Goal: Task Accomplishment & Management: Complete application form

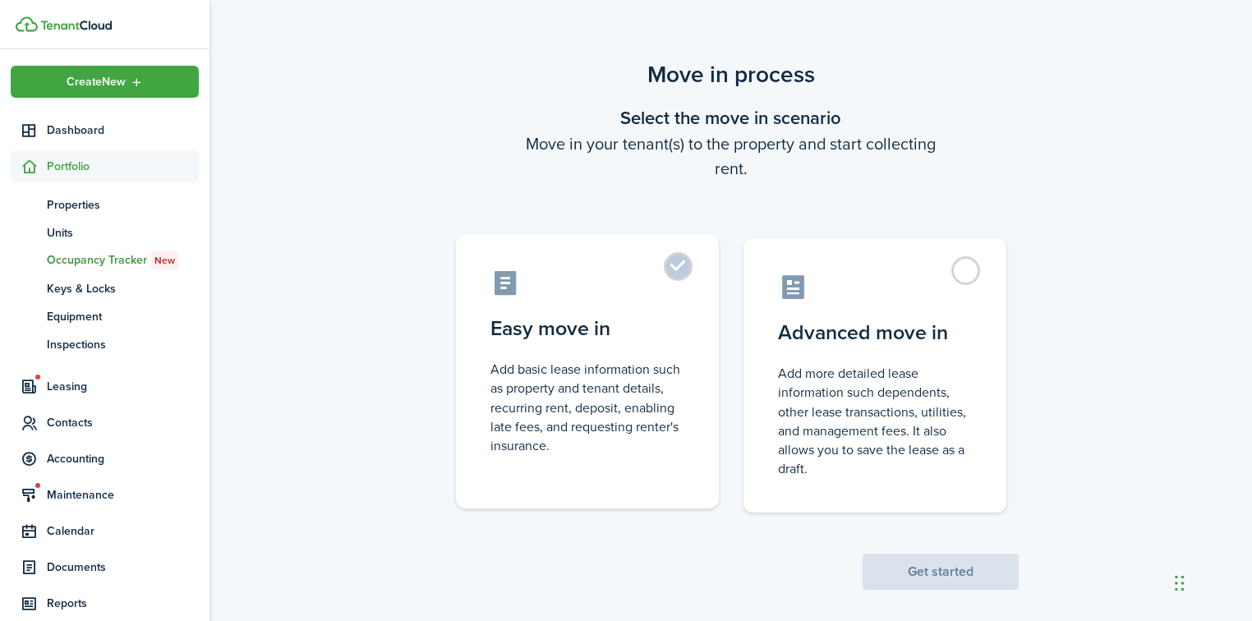
click at [690, 275] on label "Easy move in Add basic lease information such as property and tenant details, r…" at bounding box center [587, 371] width 263 height 274
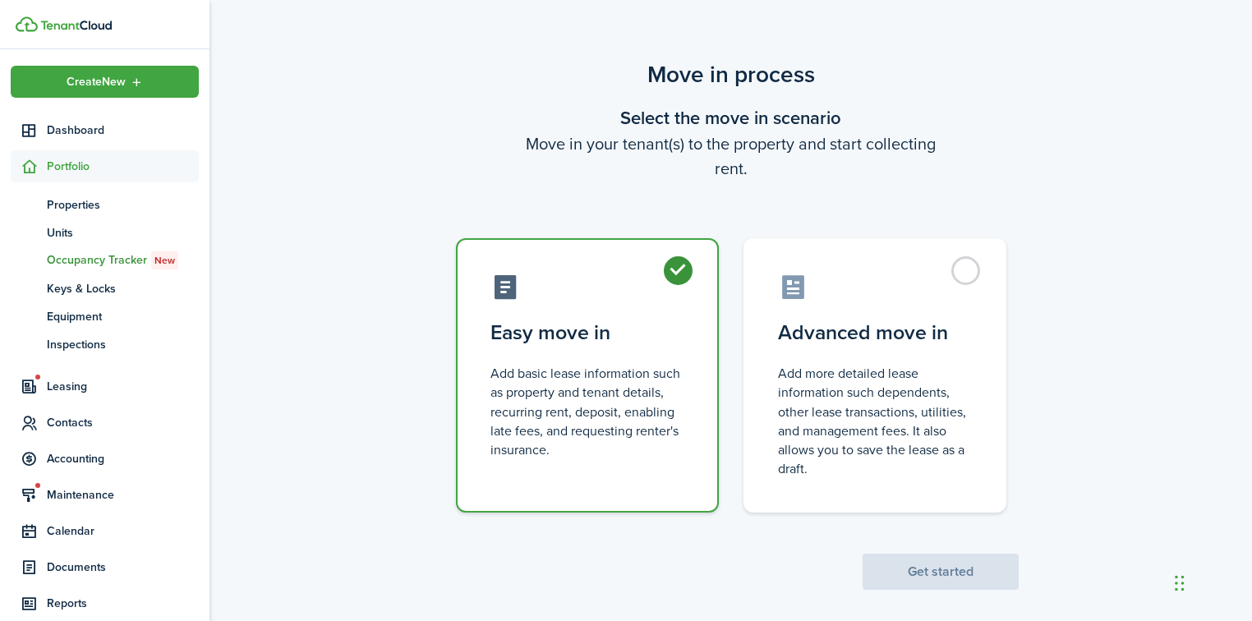
radio input "true"
click at [956, 579] on button "Get started" at bounding box center [941, 572] width 156 height 36
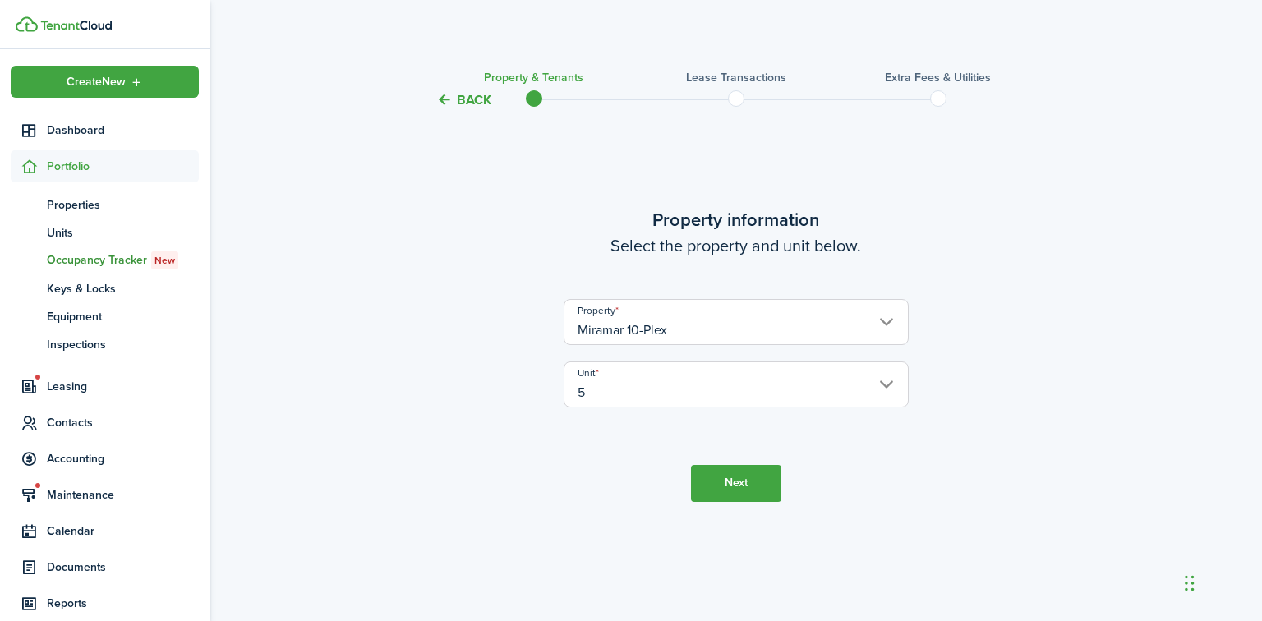
click at [712, 485] on button "Next" at bounding box center [736, 483] width 90 height 37
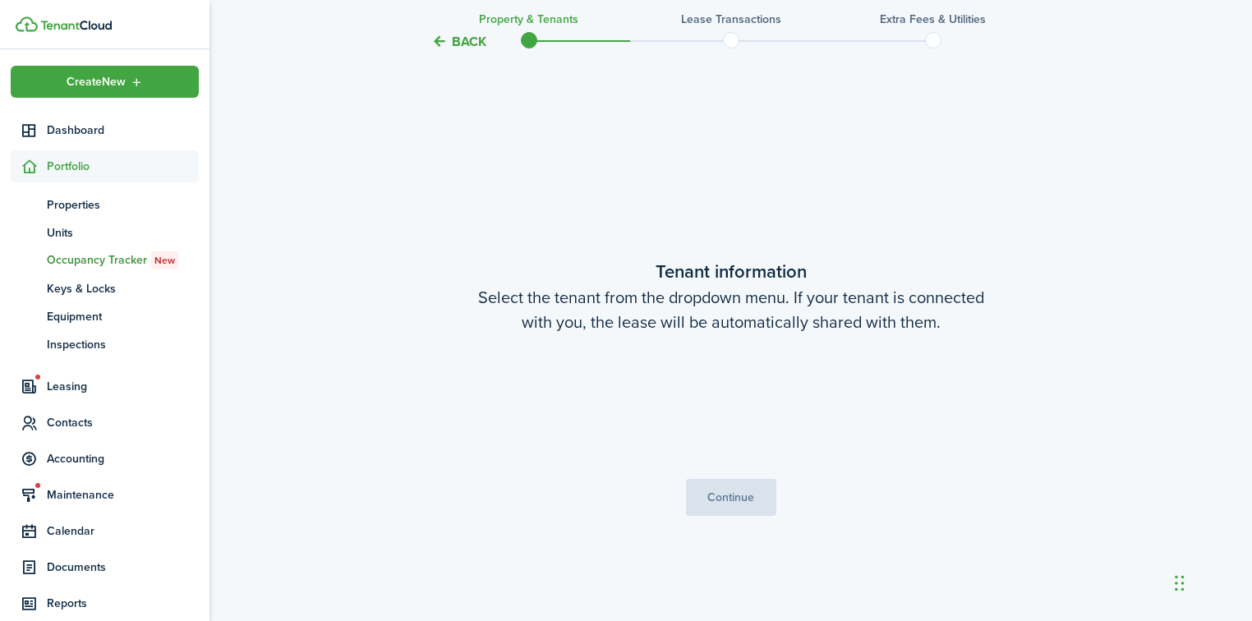
scroll to position [511, 0]
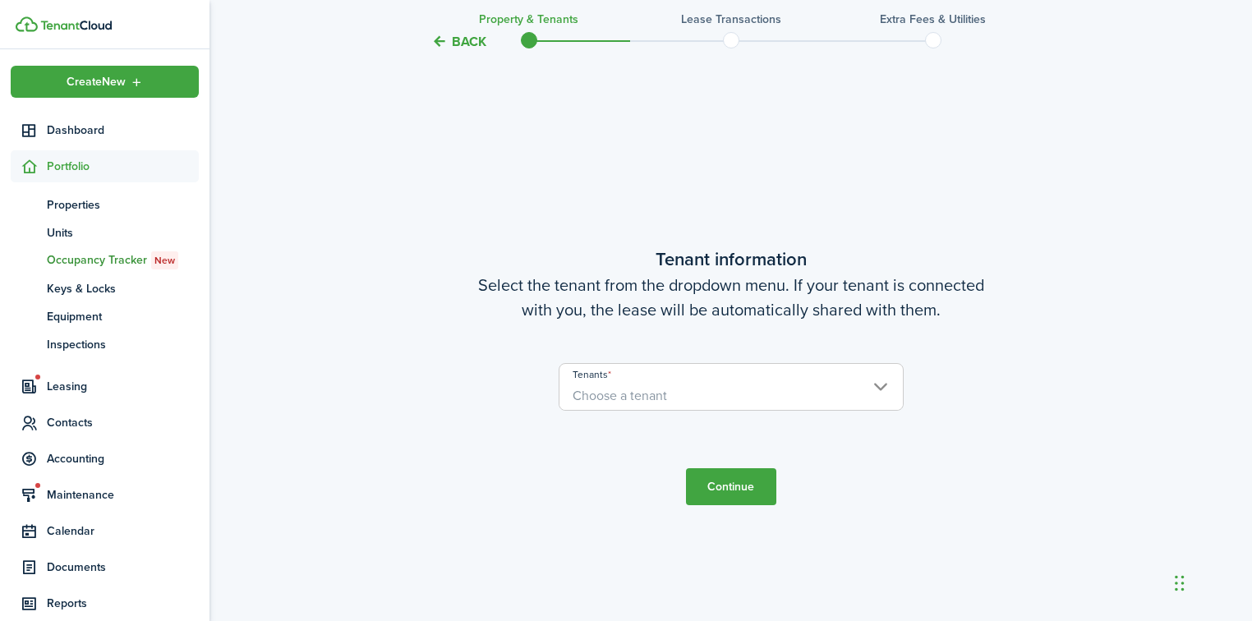
click at [673, 399] on span "Choose a tenant" at bounding box center [731, 396] width 343 height 28
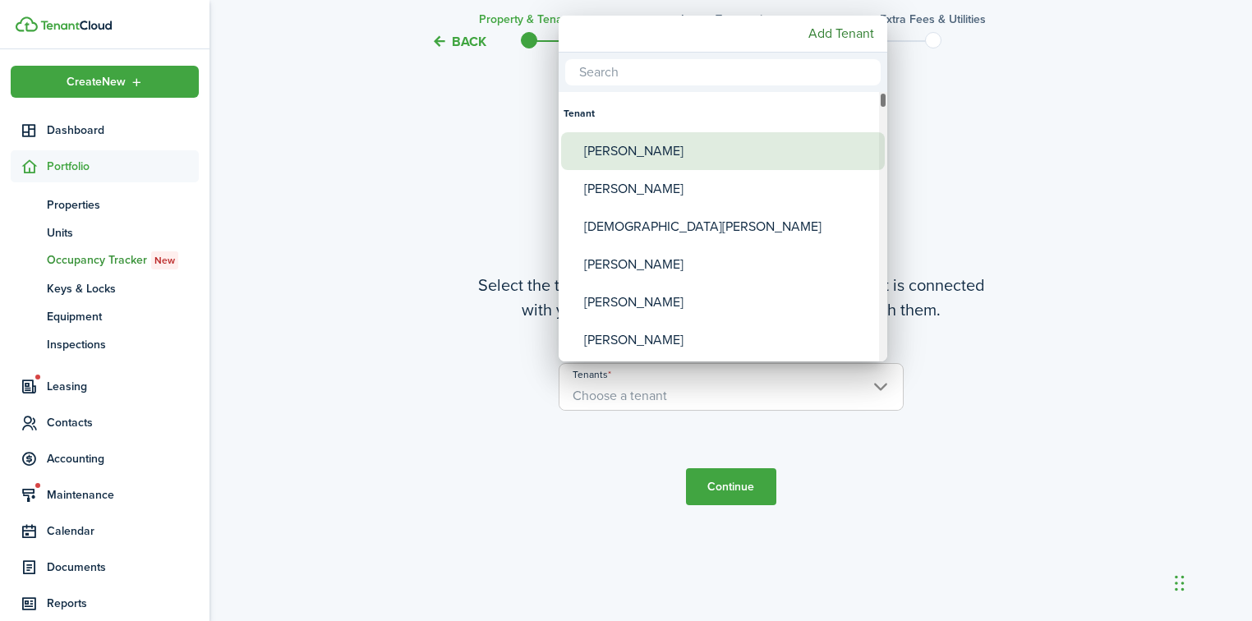
click at [723, 149] on div "[PERSON_NAME]" at bounding box center [729, 151] width 291 height 38
type input "[PERSON_NAME]"
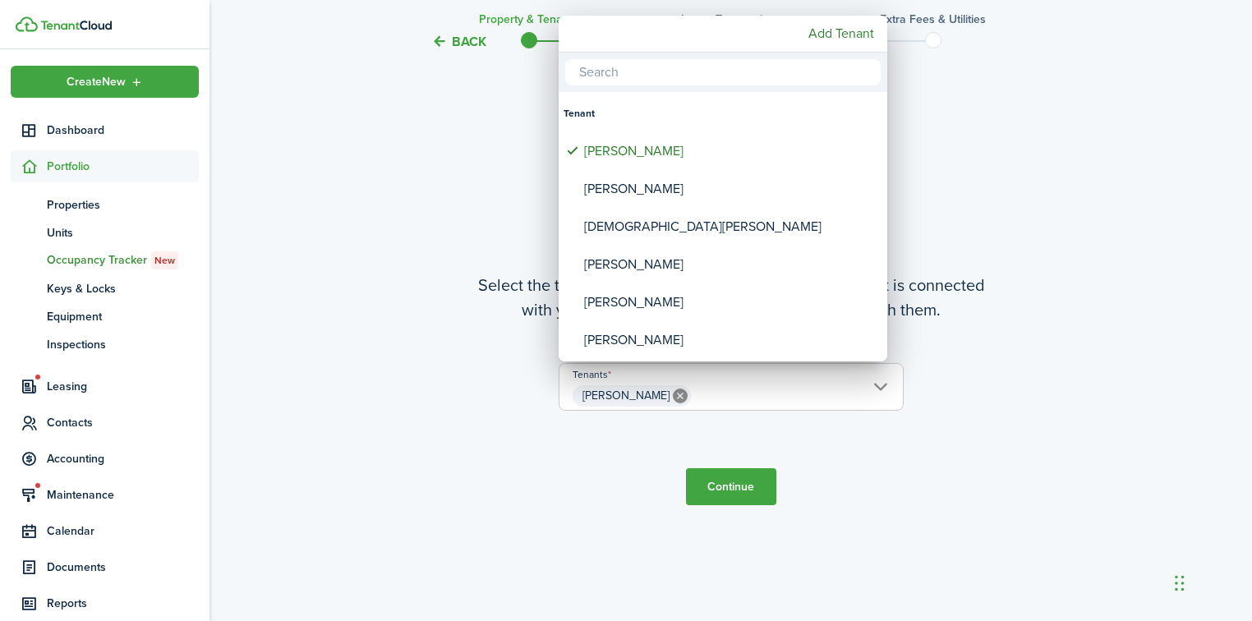
click at [747, 503] on div at bounding box center [626, 311] width 1515 height 884
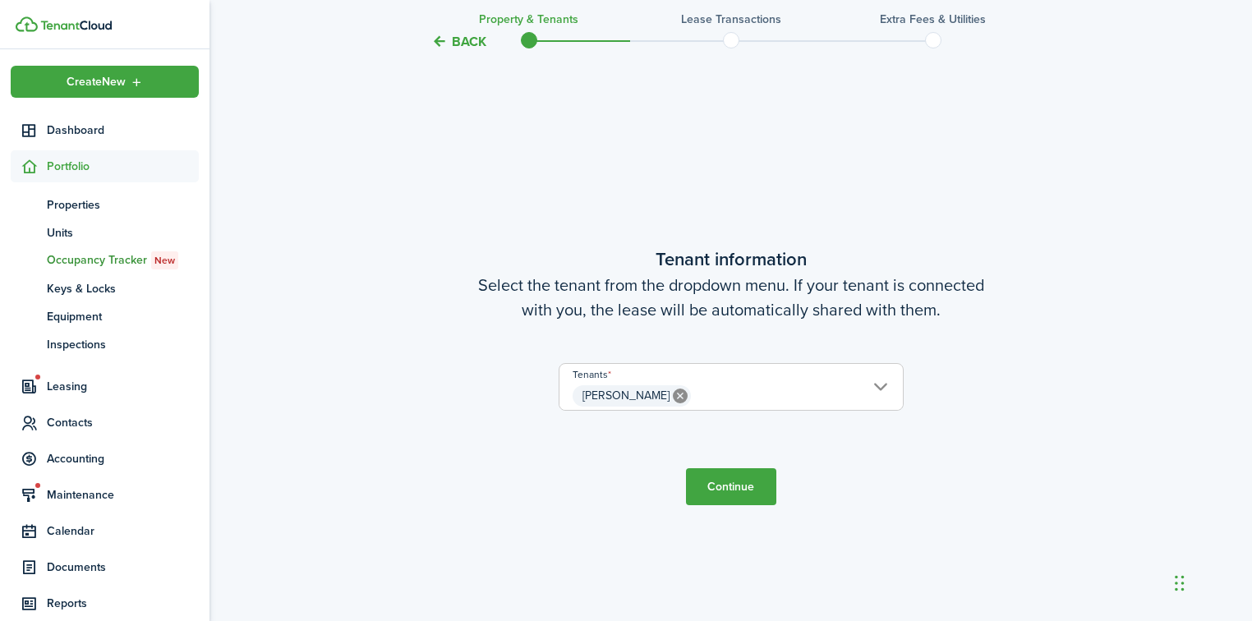
click at [745, 486] on button "Continue" at bounding box center [731, 486] width 90 height 37
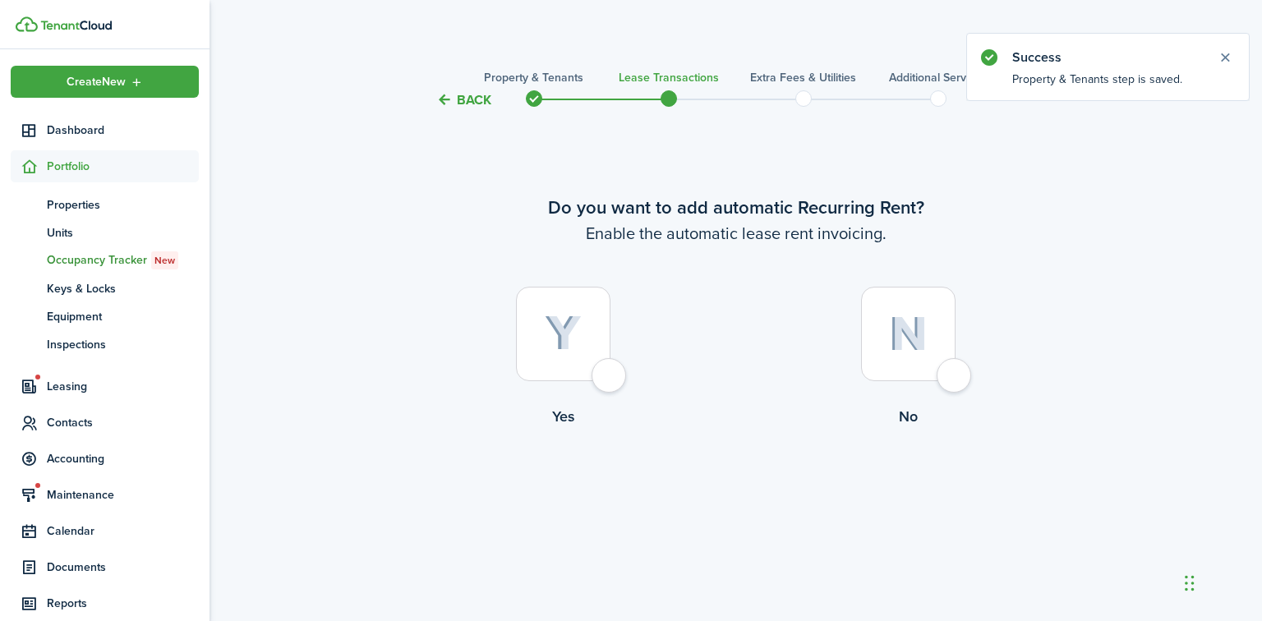
click at [604, 372] on div at bounding box center [563, 334] width 95 height 95
radio input "true"
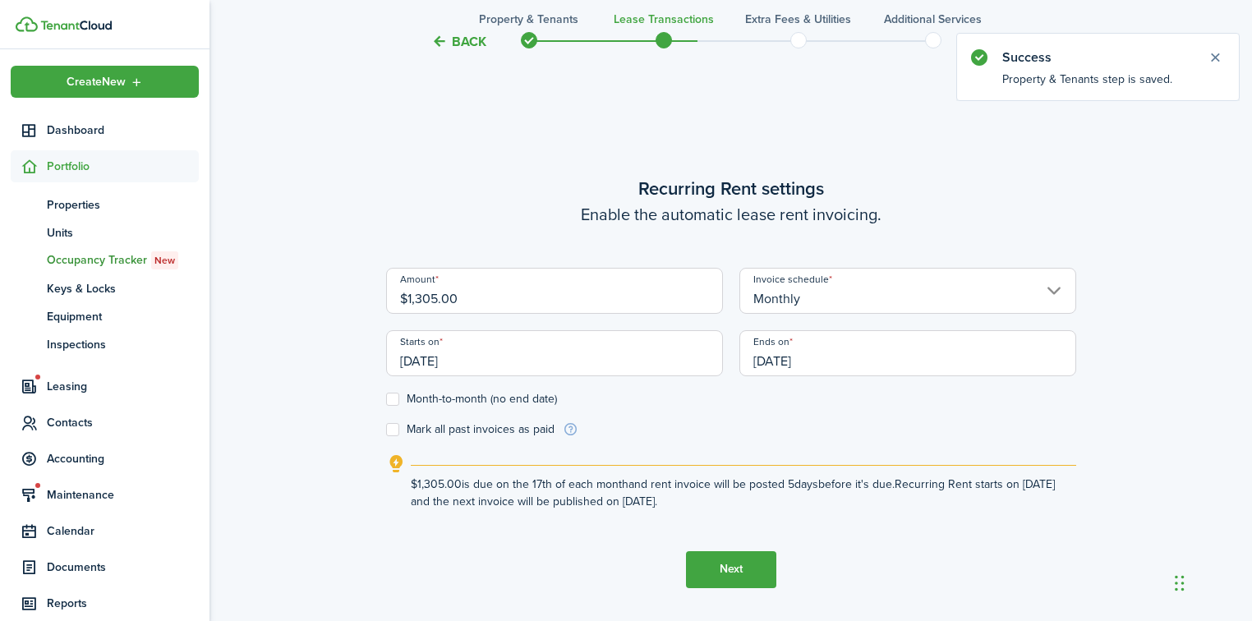
scroll to position [511, 0]
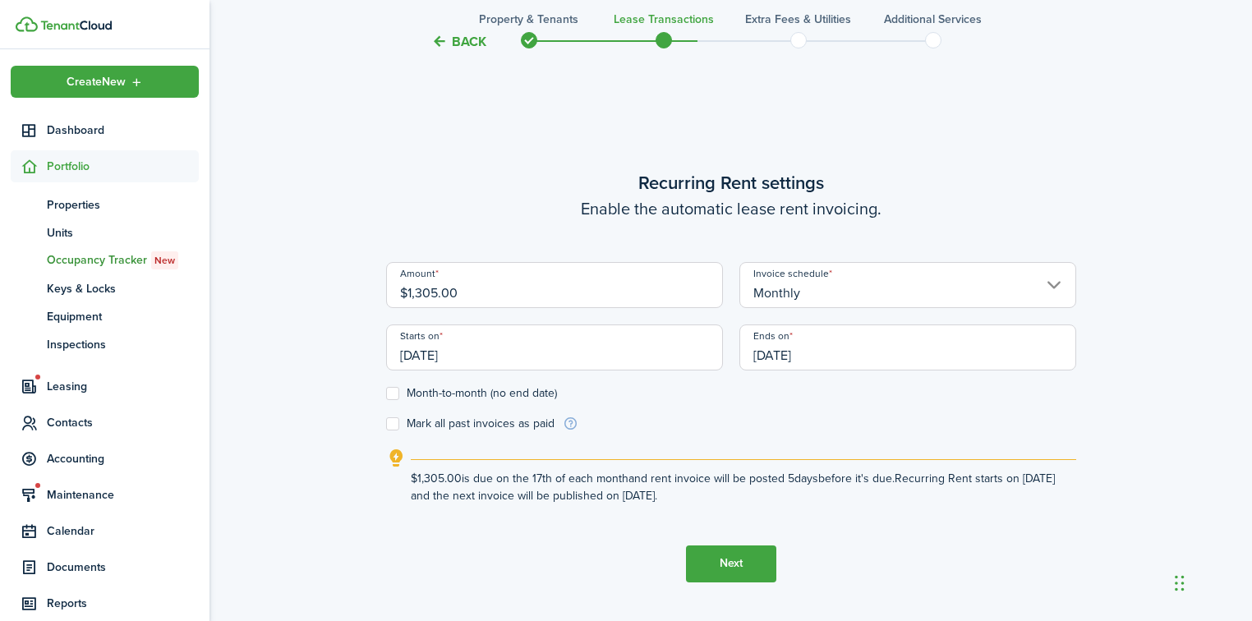
click at [486, 358] on input "[DATE]" at bounding box center [554, 348] width 337 height 46
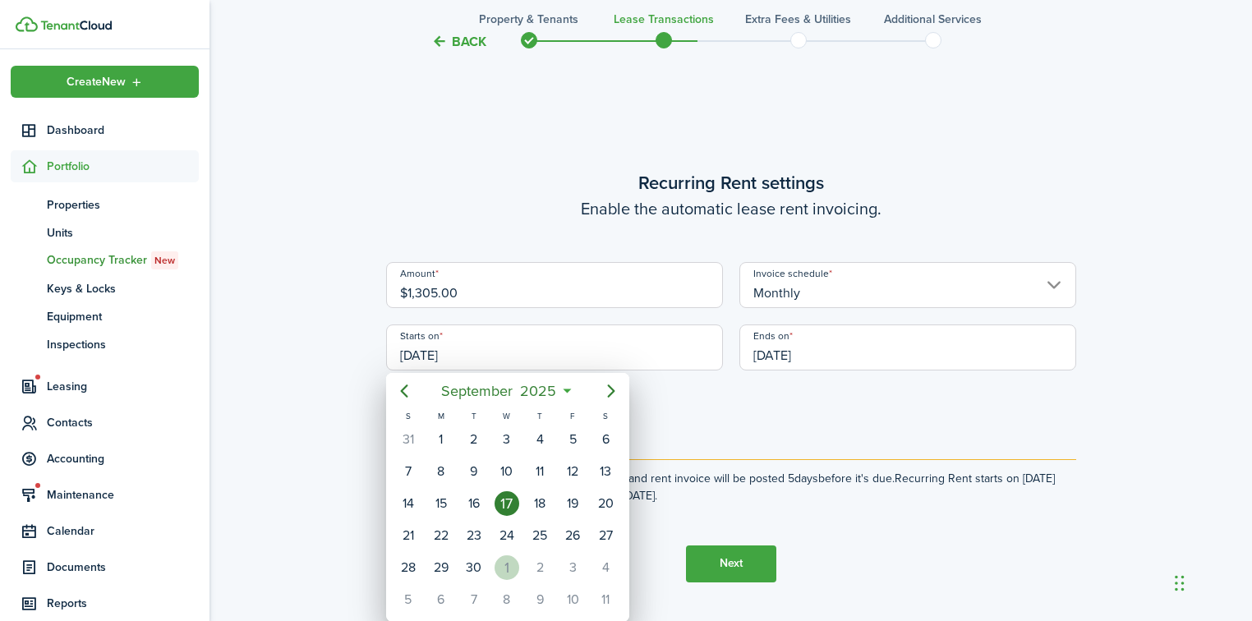
click at [509, 557] on div "1" at bounding box center [507, 567] width 25 height 25
type input "[DATE]"
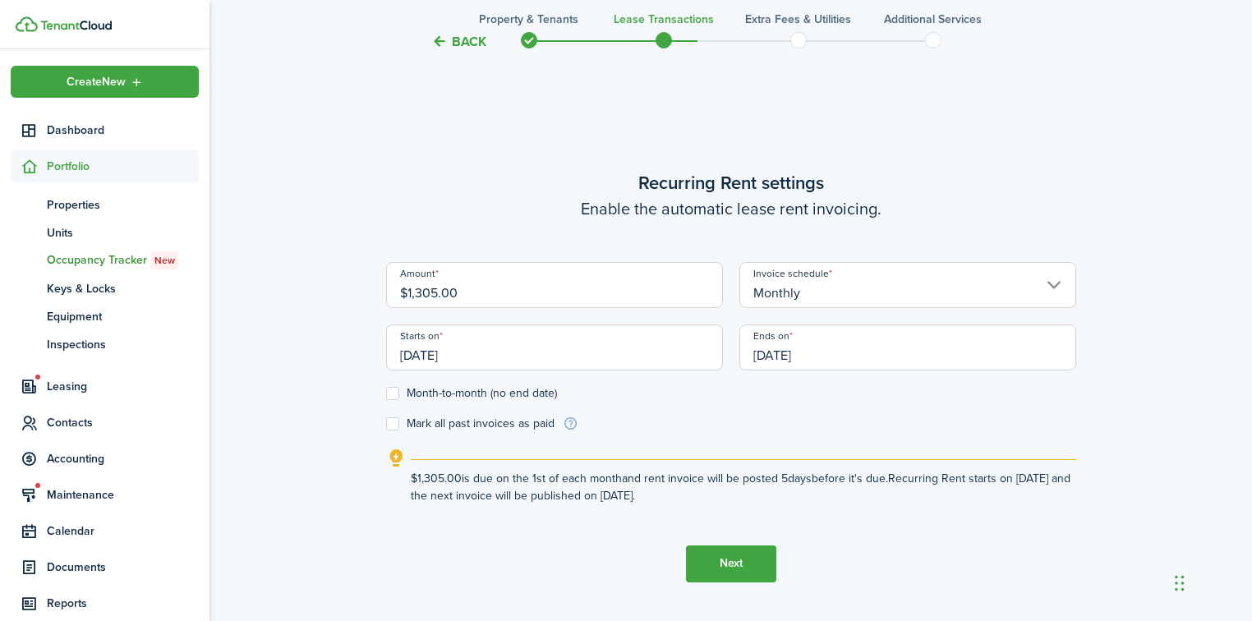
scroll to position [0, 0]
click at [853, 345] on input "[DATE]" at bounding box center [908, 348] width 337 height 46
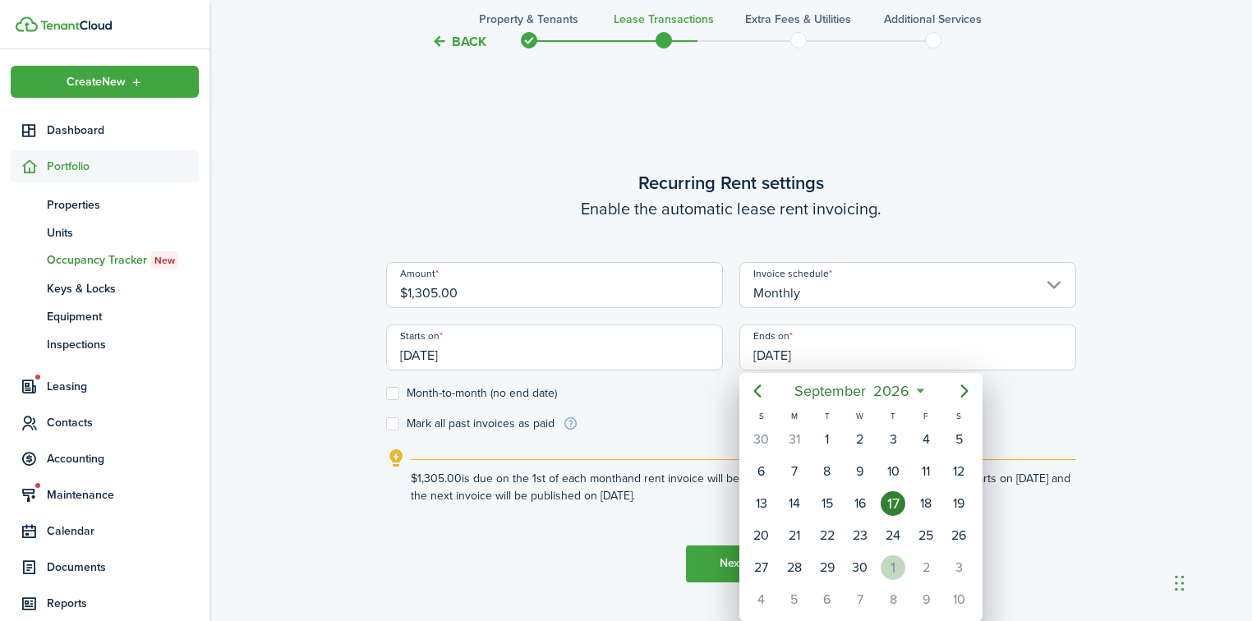
click at [902, 560] on div "1" at bounding box center [893, 567] width 25 height 25
type input "[DATE]"
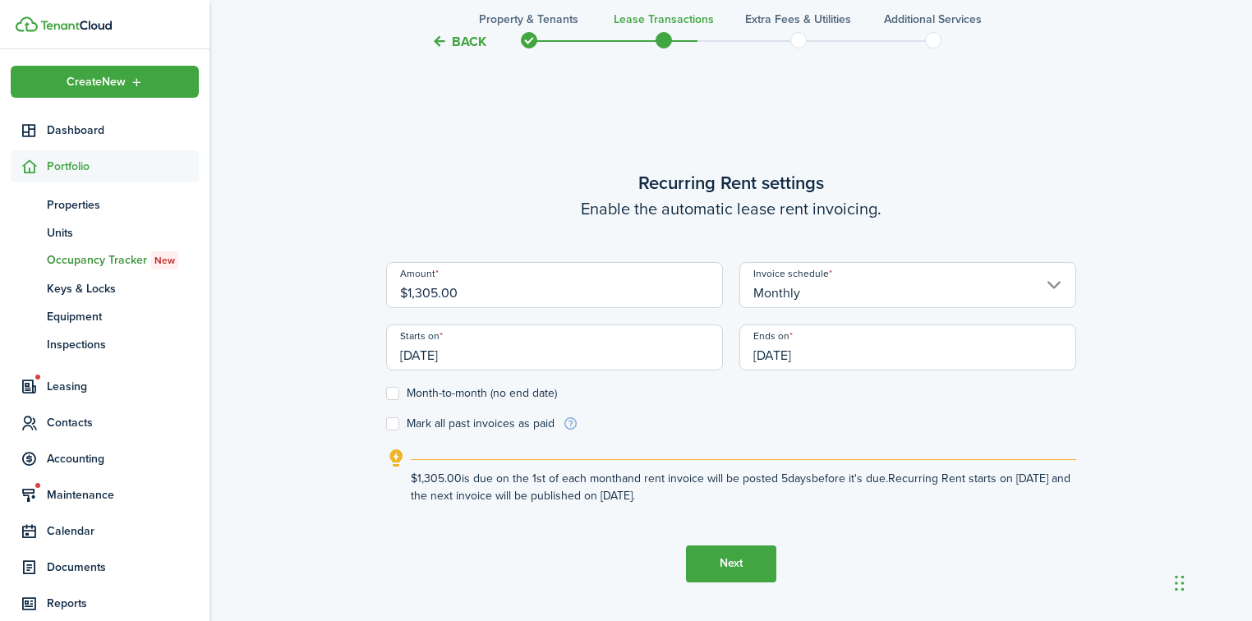
click at [388, 391] on label "Month-to-month (no end date)" at bounding box center [471, 393] width 171 height 13
click at [386, 393] on input "Month-to-month (no end date)" at bounding box center [385, 393] width 1 height 1
checkbox input "true"
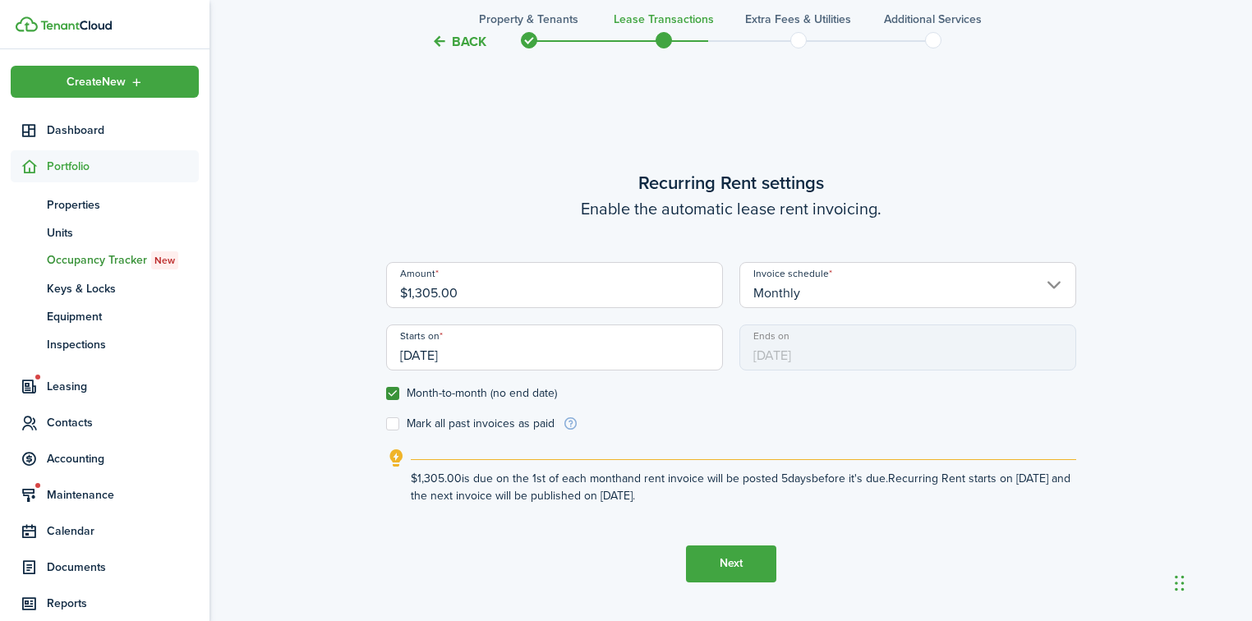
scroll to position [577, 0]
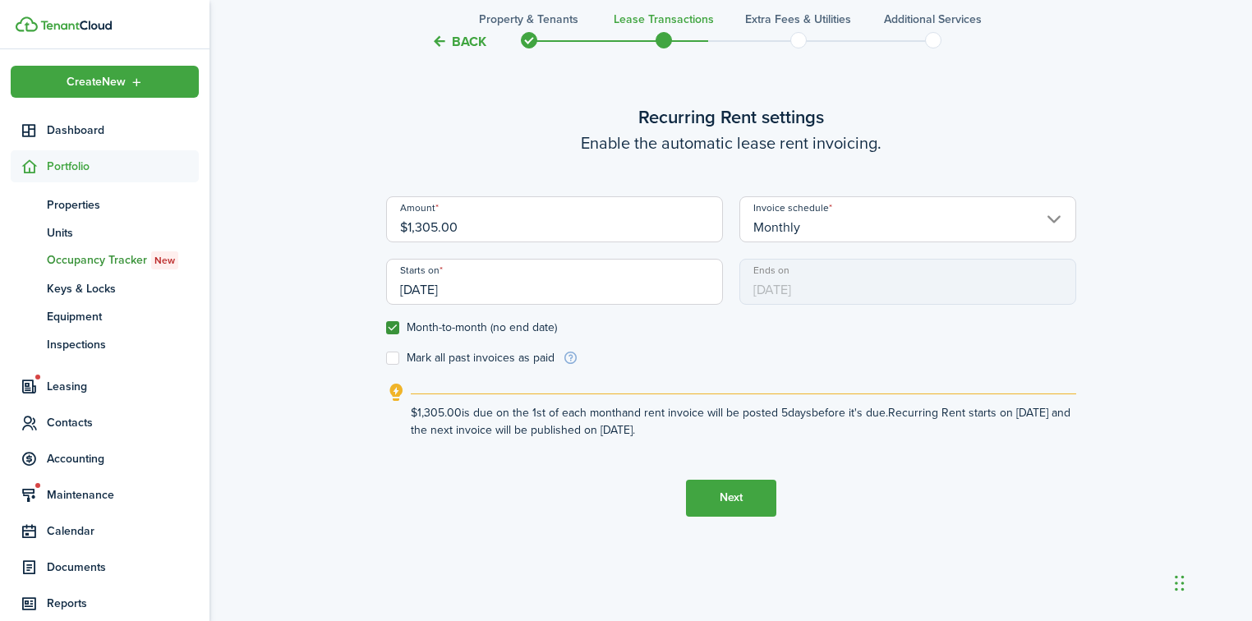
click at [747, 500] on button "Next" at bounding box center [731, 498] width 90 height 37
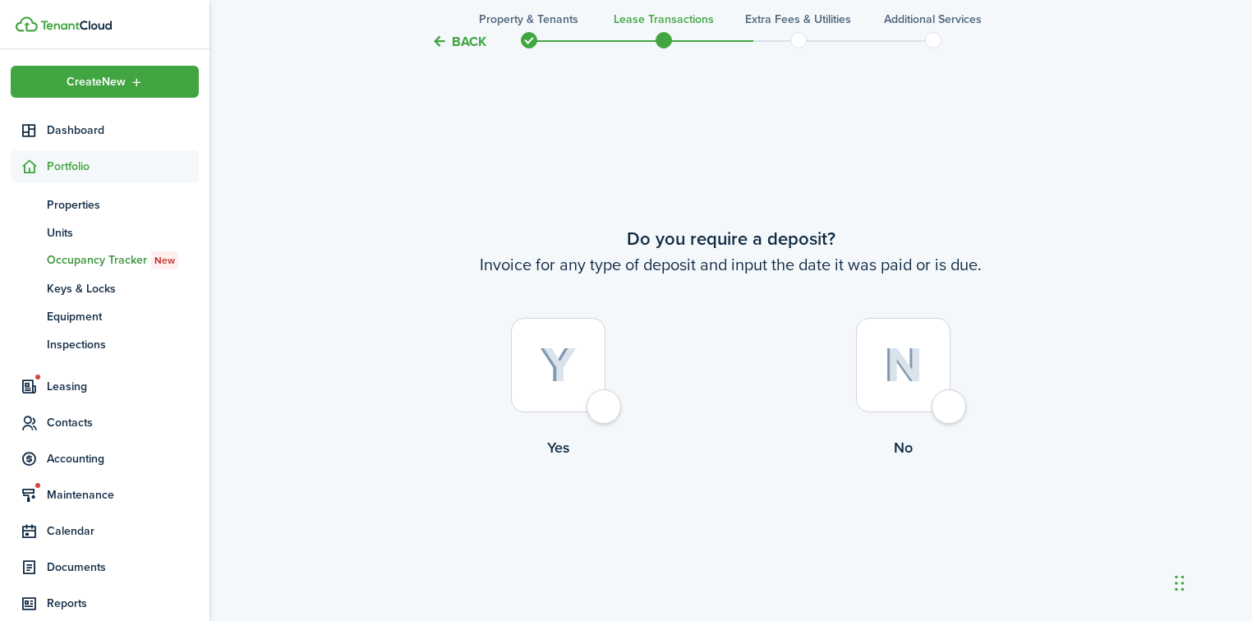
scroll to position [1132, 0]
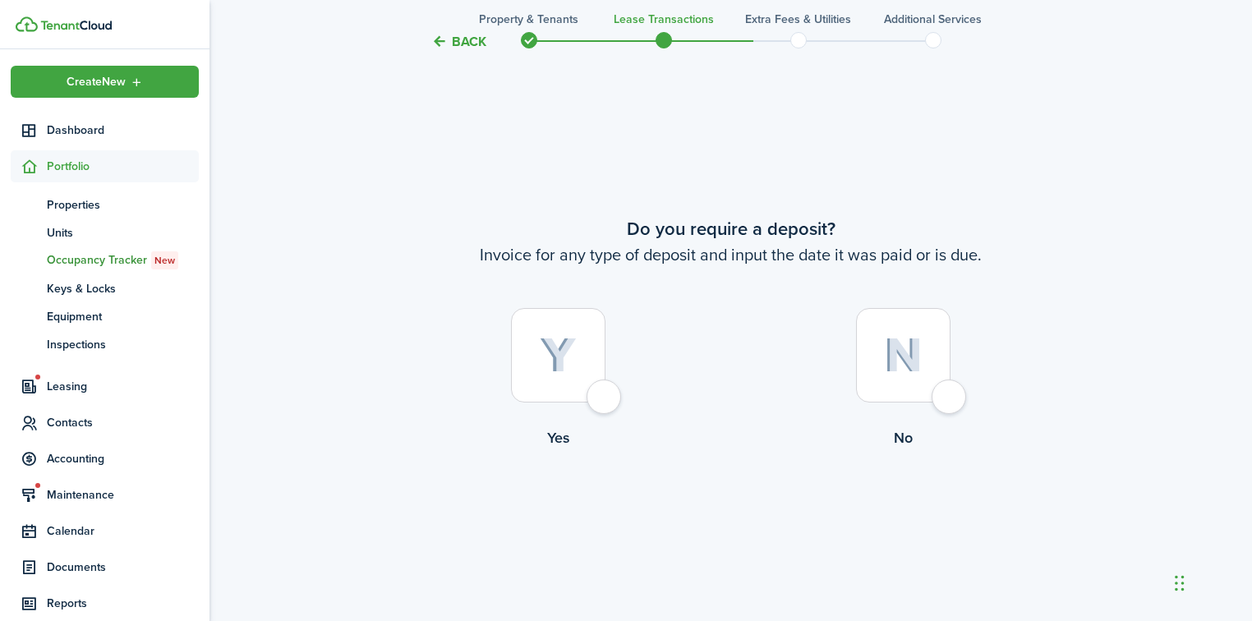
click at [603, 403] on div at bounding box center [558, 355] width 95 height 95
radio input "true"
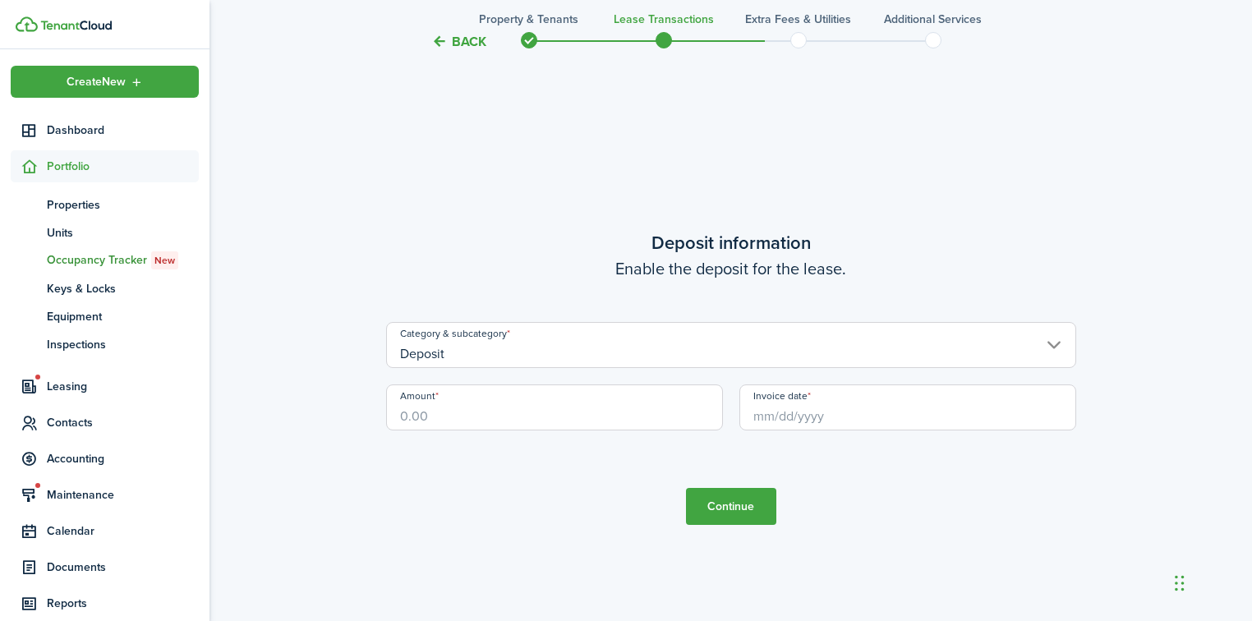
scroll to position [1754, 0]
click at [475, 423] on input "Amount" at bounding box center [554, 406] width 337 height 46
click at [786, 417] on input "Invoice date" at bounding box center [908, 406] width 337 height 46
type input "$1,305.00"
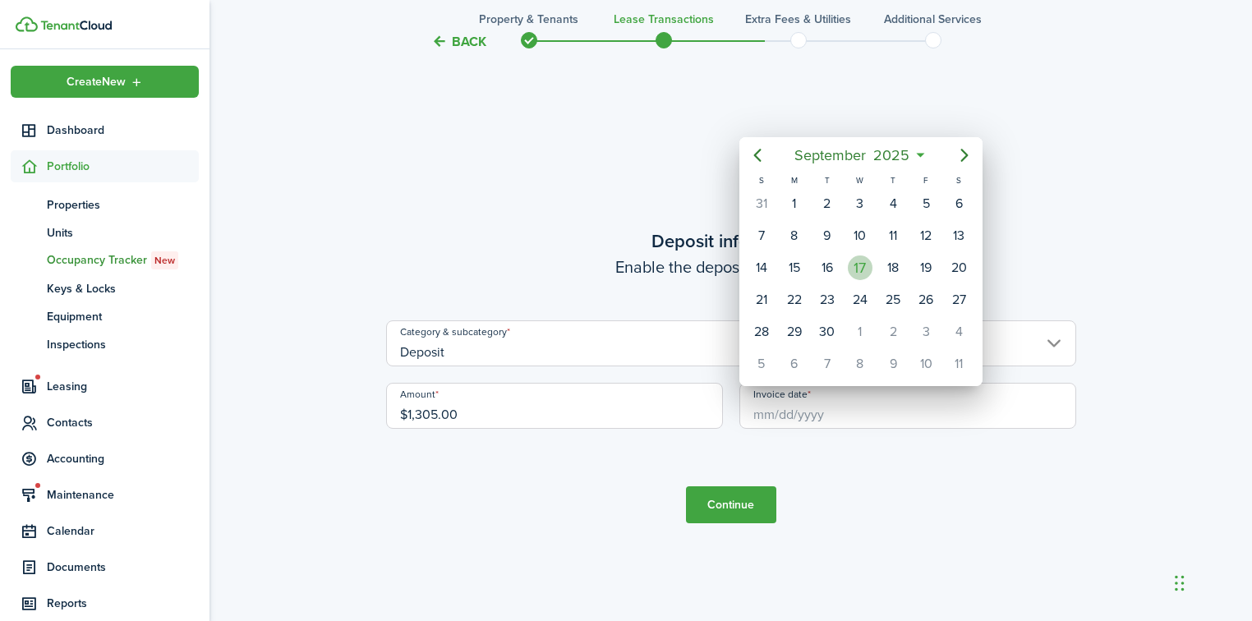
click at [860, 256] on div "17" at bounding box center [860, 268] width 25 height 25
type input "[DATE]"
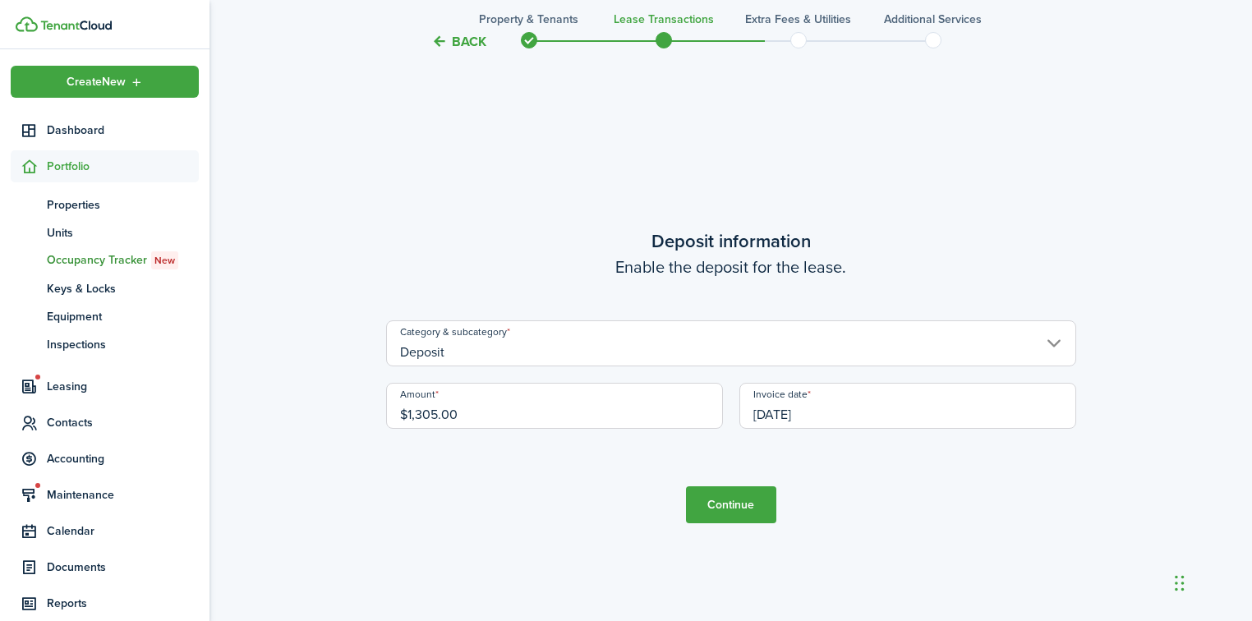
click at [748, 494] on button "Continue" at bounding box center [731, 504] width 90 height 37
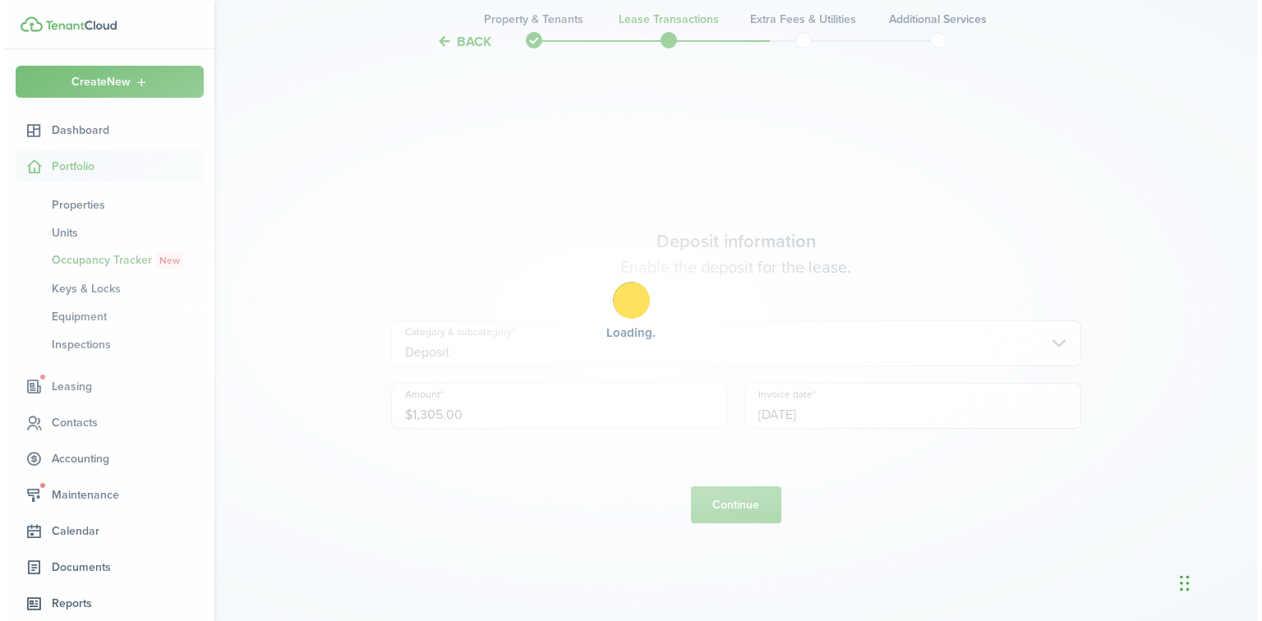
scroll to position [0, 0]
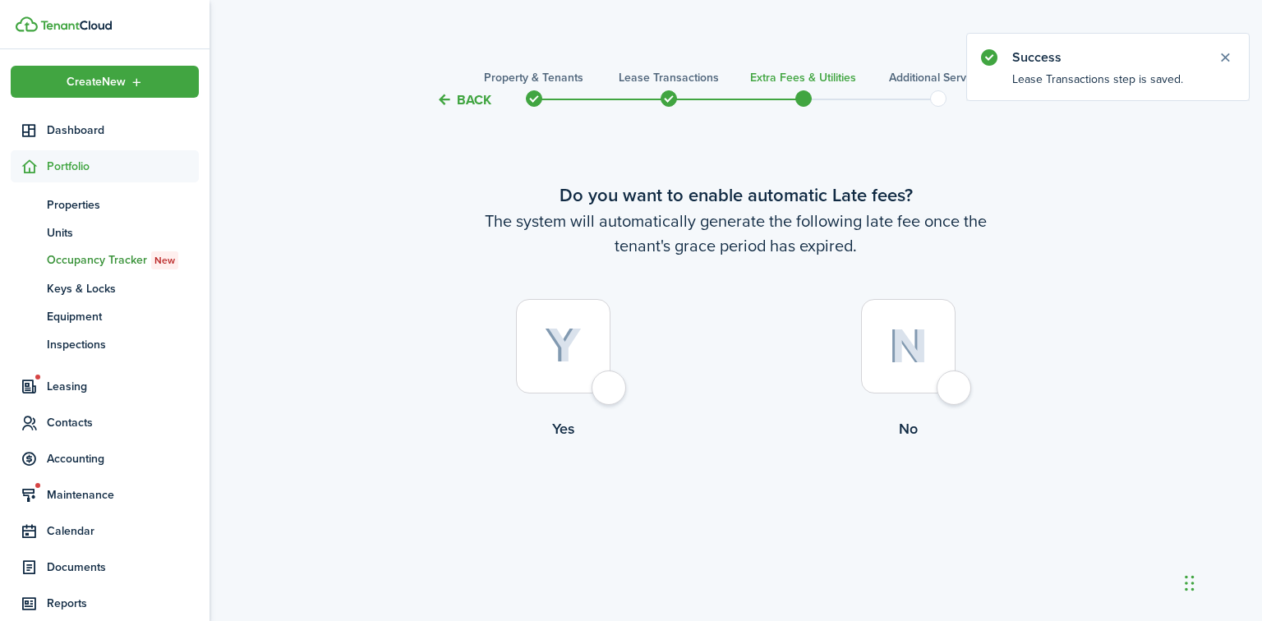
click at [611, 392] on div at bounding box center [563, 346] width 95 height 95
radio input "true"
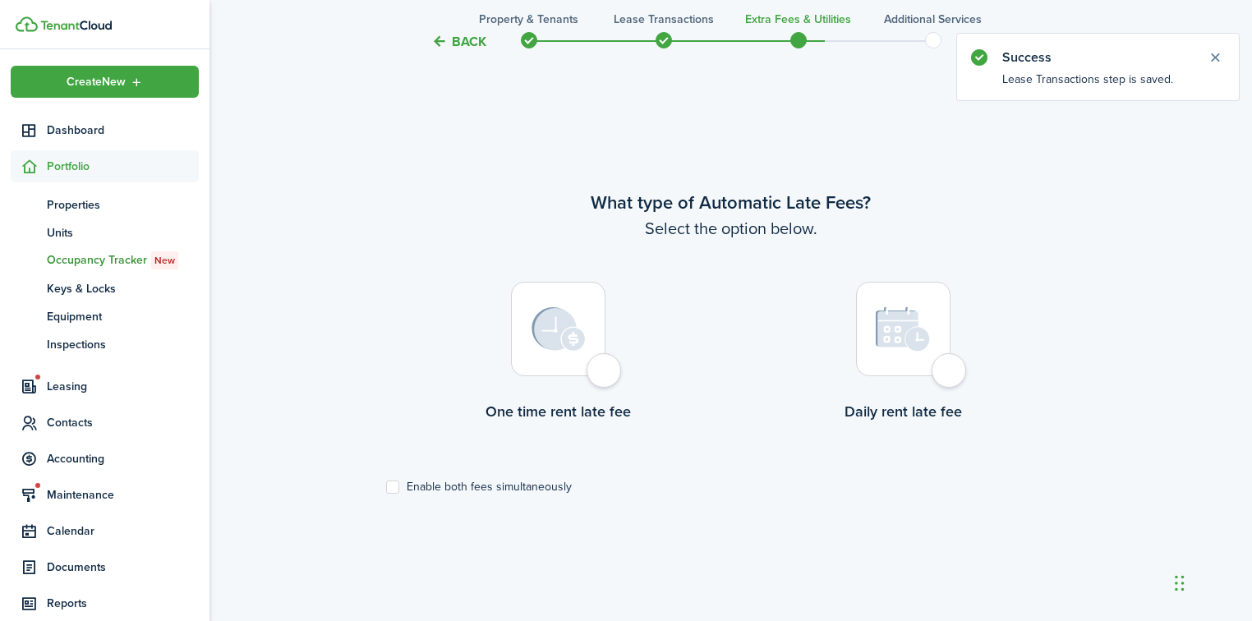
scroll to position [511, 0]
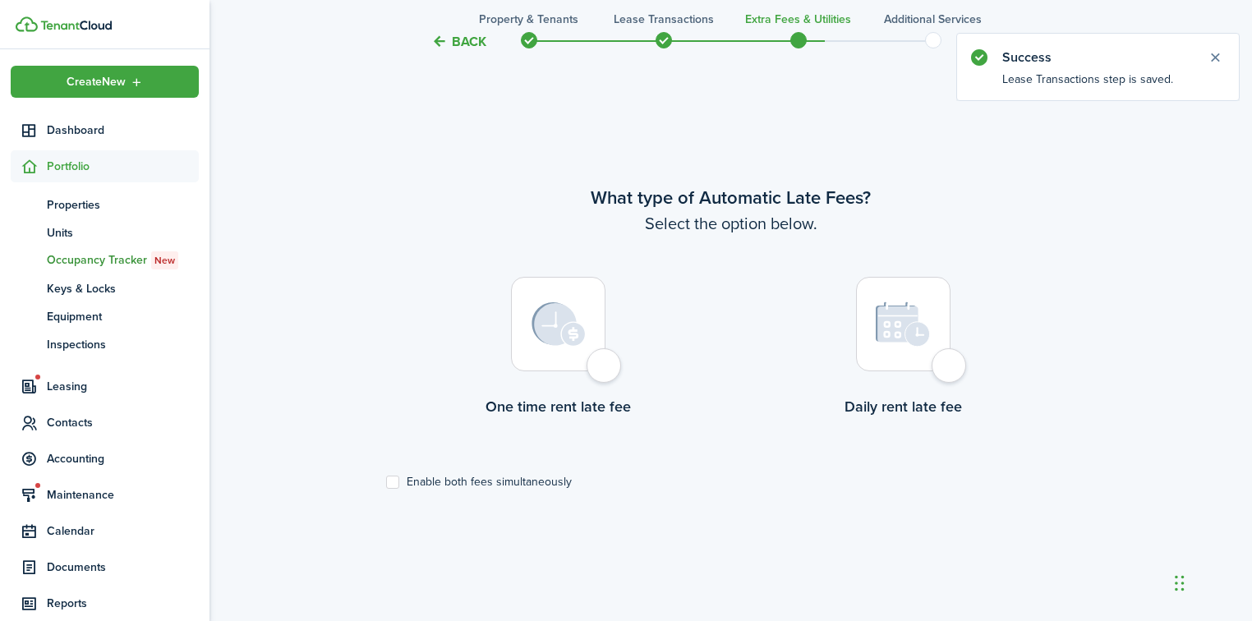
click at [943, 368] on div at bounding box center [903, 324] width 95 height 95
radio input "true"
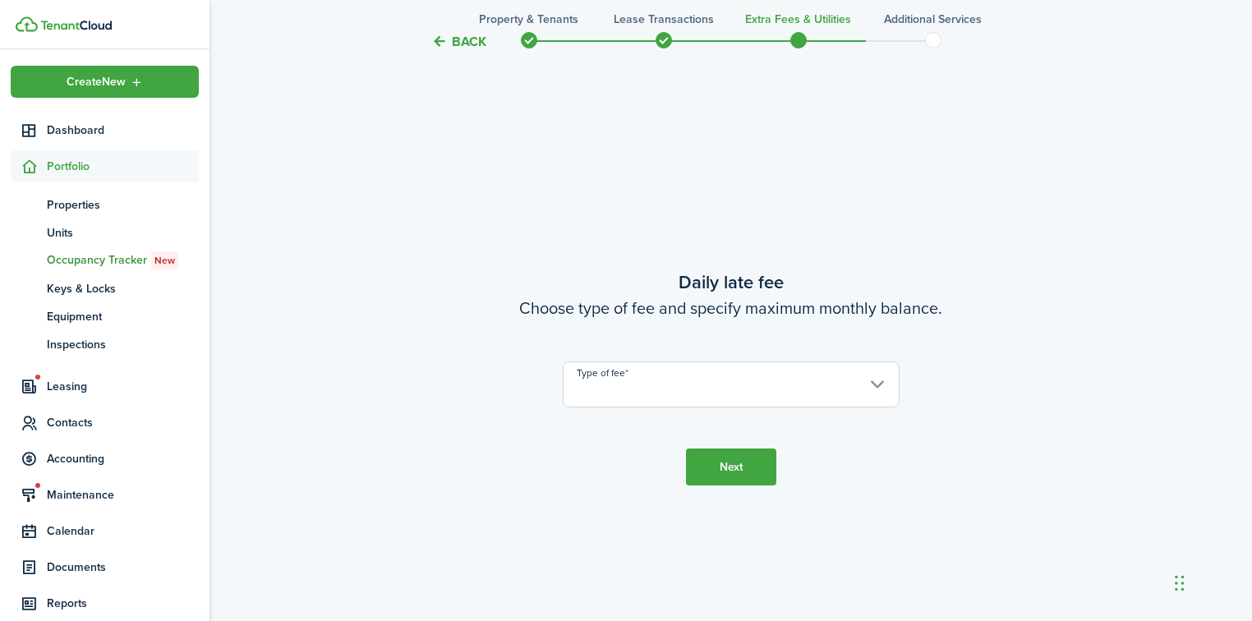
scroll to position [1132, 0]
click at [769, 399] on input "Type of fee" at bounding box center [731, 383] width 337 height 46
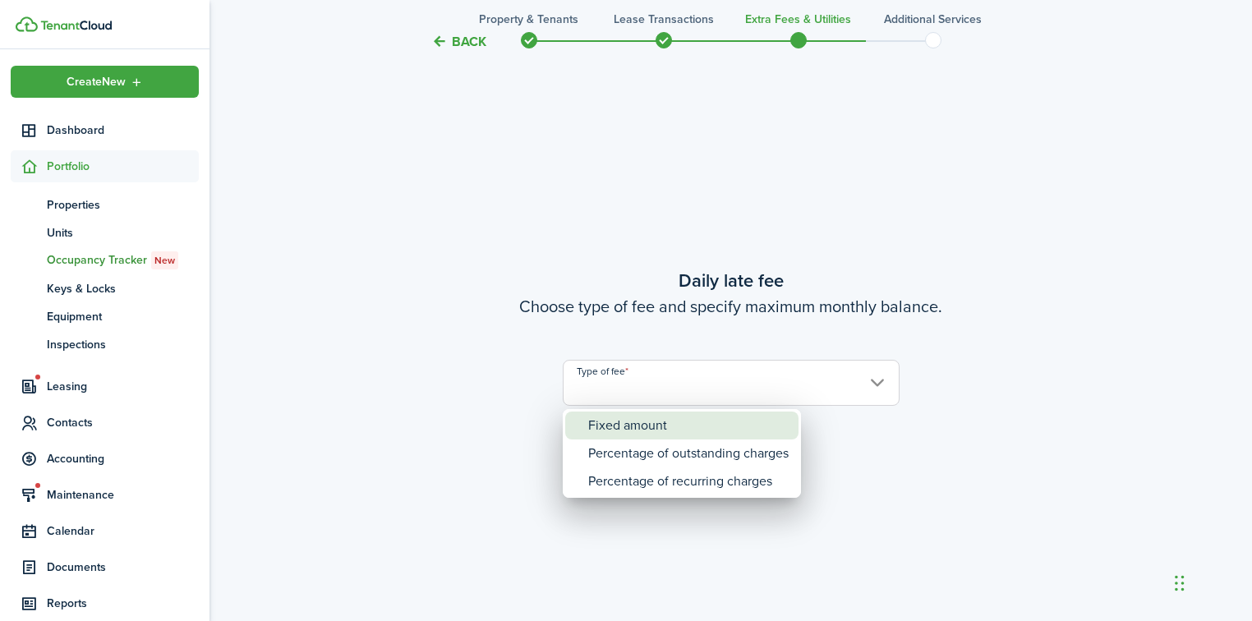
click at [673, 430] on div "Fixed amount" at bounding box center [688, 426] width 201 height 28
type input "Fixed amount"
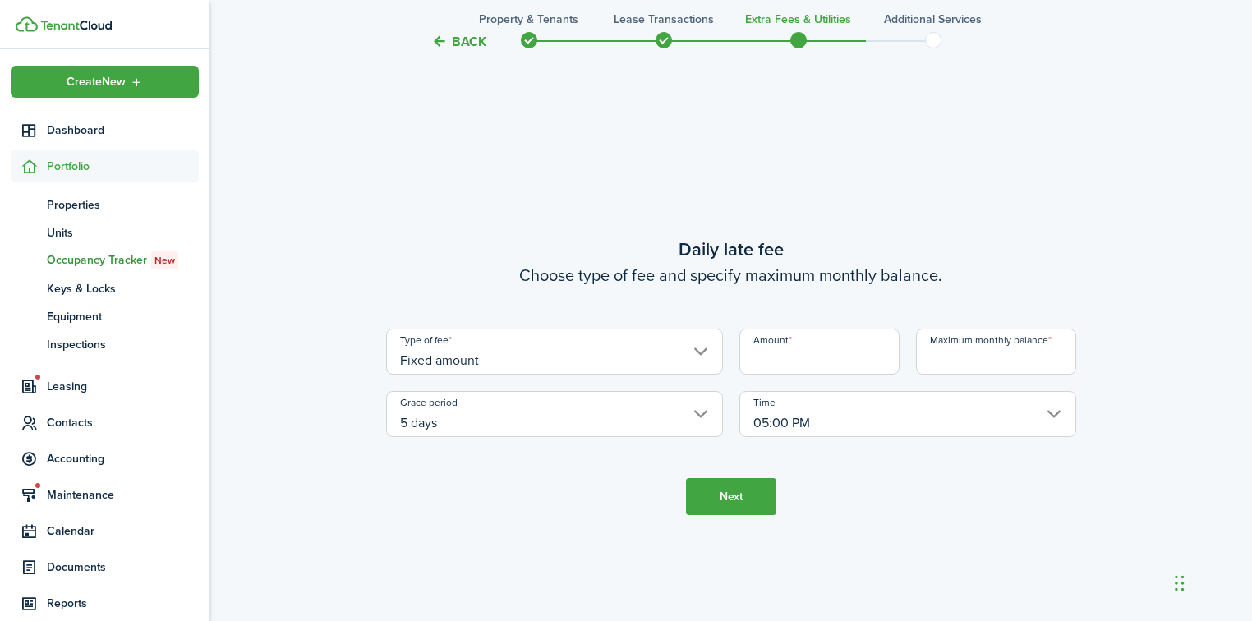
click at [842, 361] on input "Amount" at bounding box center [820, 352] width 160 height 46
type input "$25.00"
click at [954, 350] on input "Maximum monthly balance" at bounding box center [996, 352] width 160 height 46
type input "$100.00"
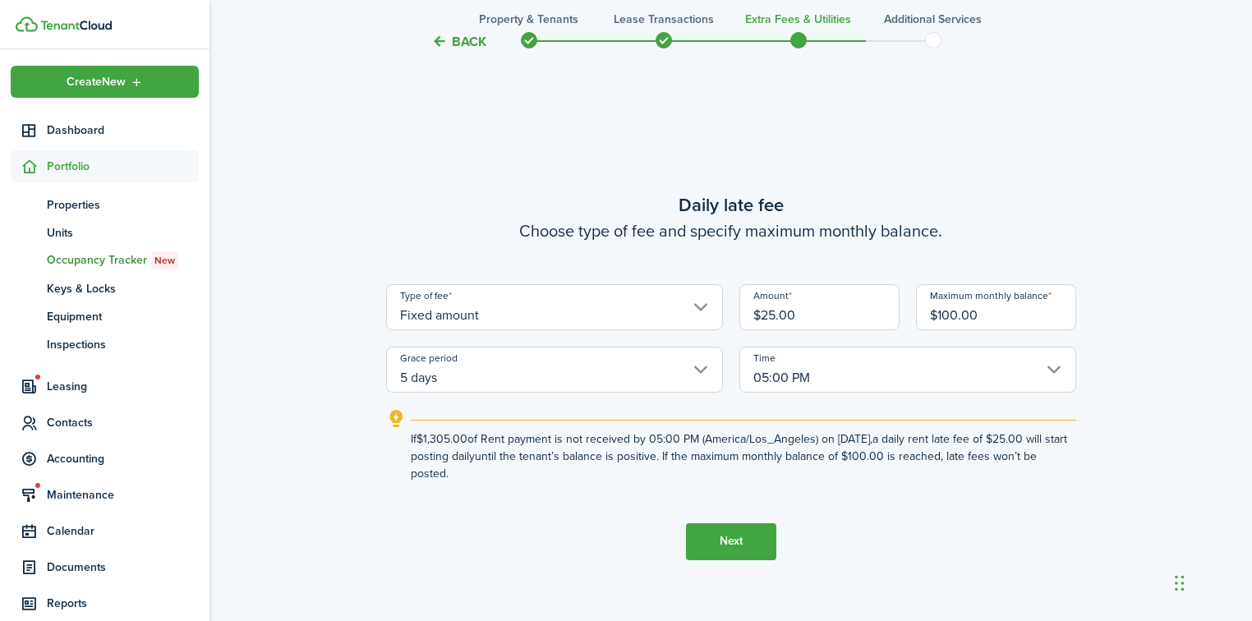
click at [726, 545] on button "Next" at bounding box center [731, 541] width 90 height 37
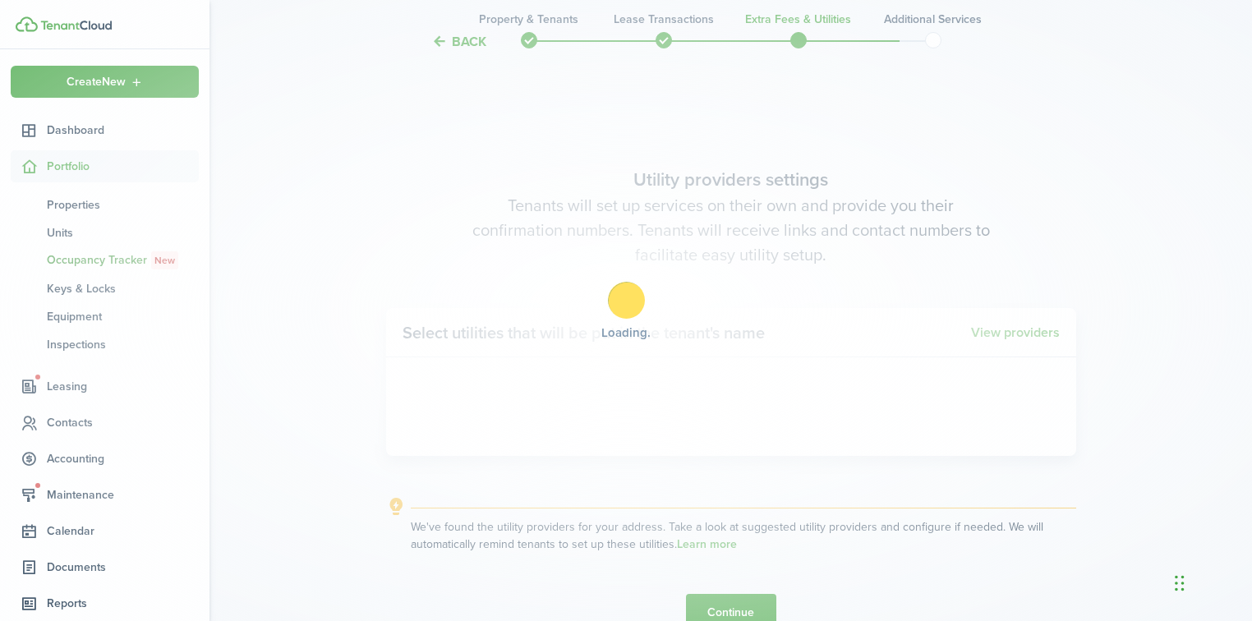
scroll to position [1754, 0]
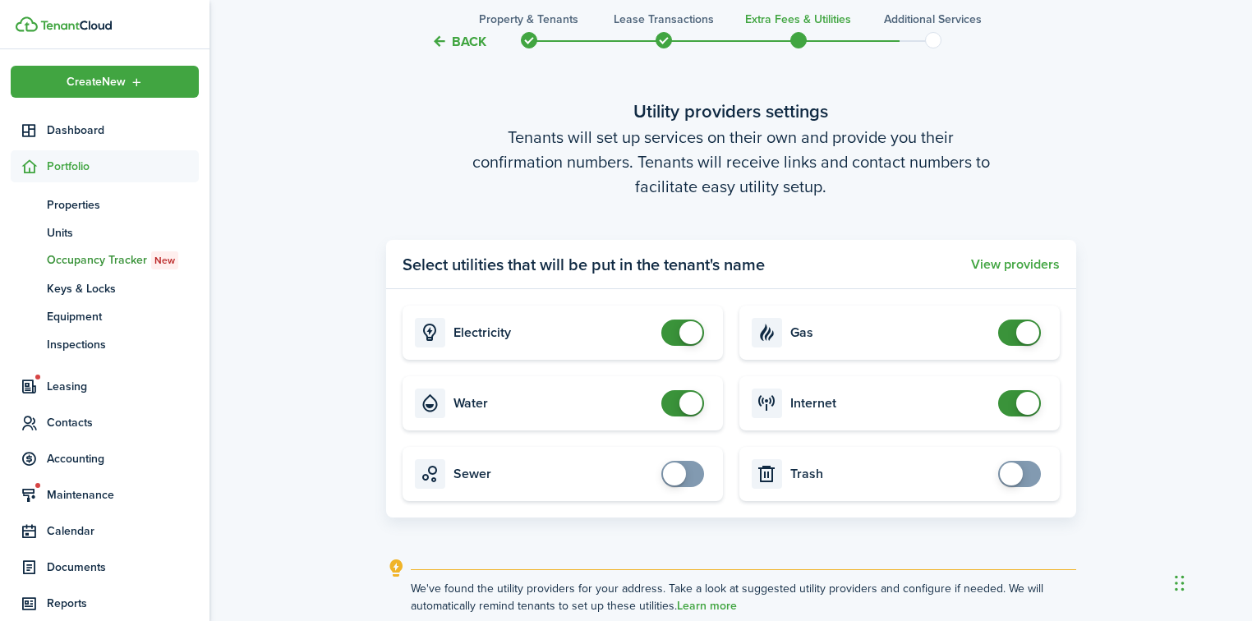
checkbox input "false"
click at [1012, 335] on span at bounding box center [1020, 333] width 16 height 26
checkbox input "false"
click at [675, 407] on span at bounding box center [683, 403] width 16 height 26
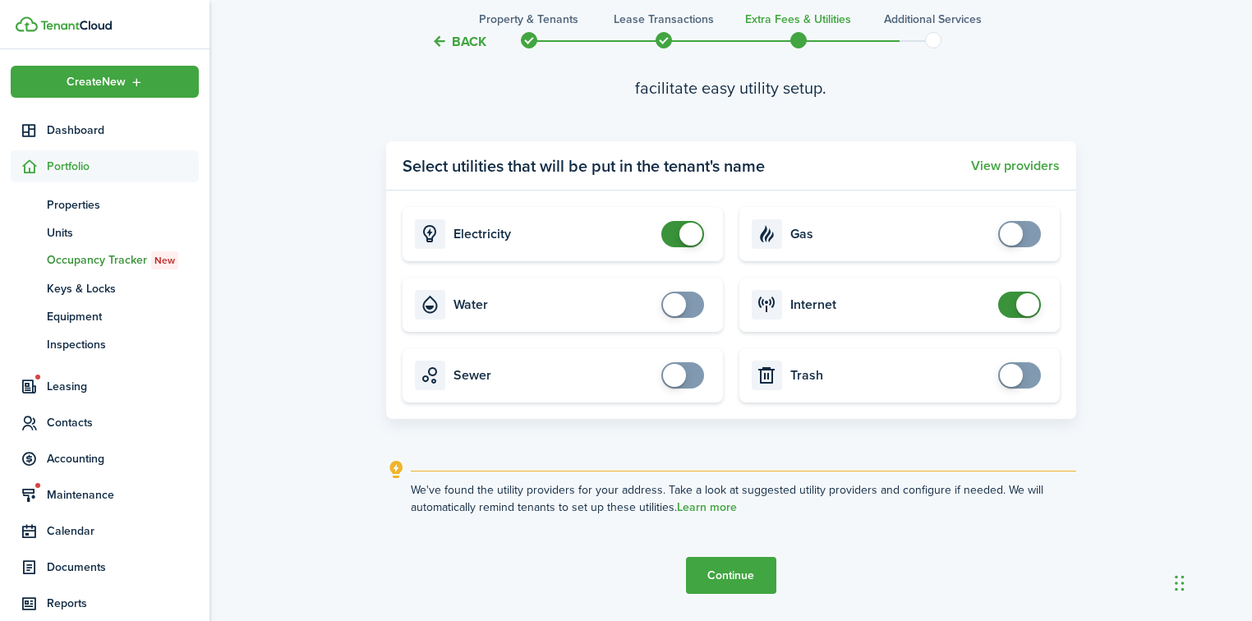
scroll to position [1903, 0]
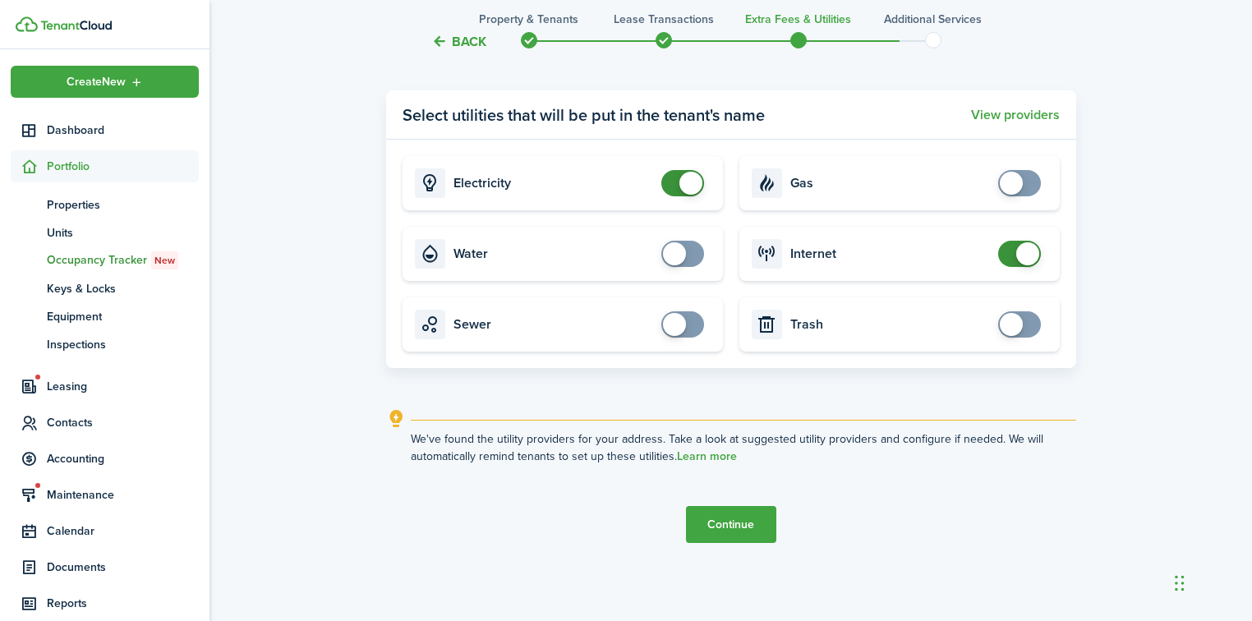
click at [749, 523] on button "Continue" at bounding box center [731, 524] width 90 height 37
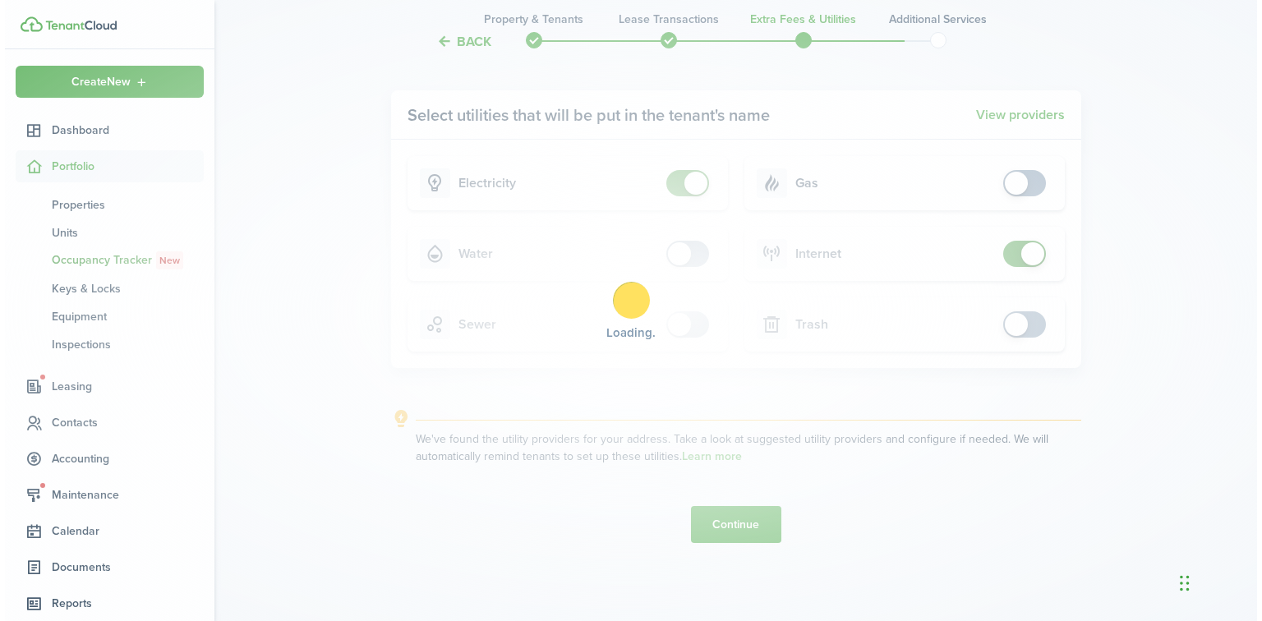
scroll to position [0, 0]
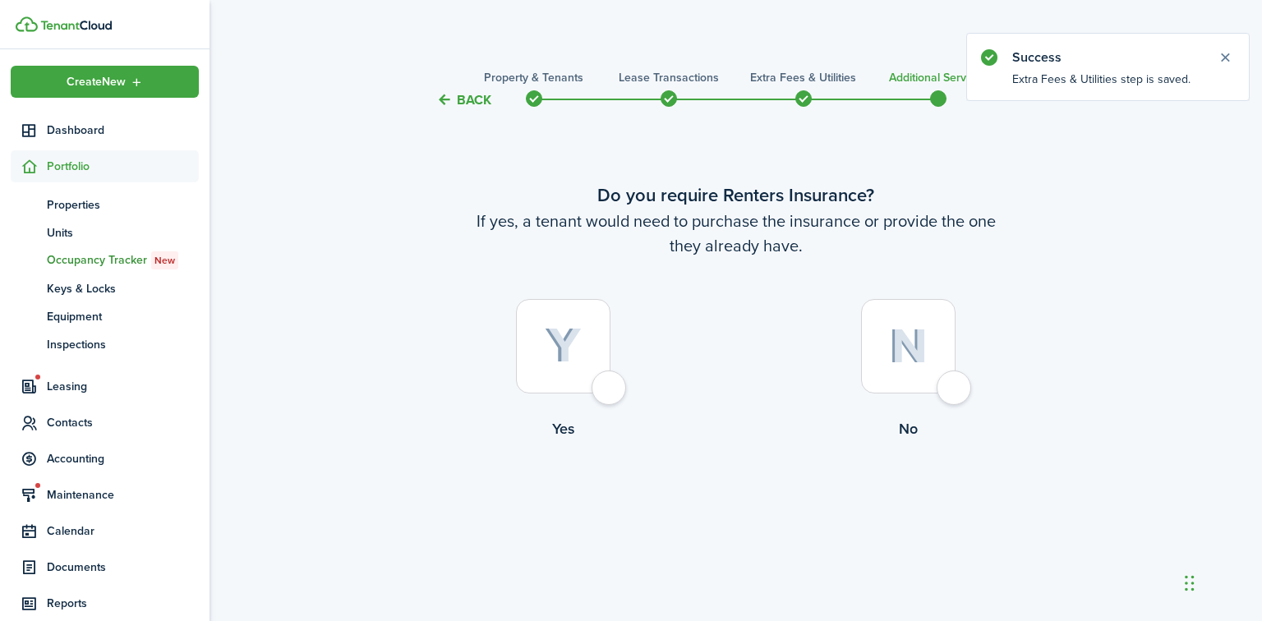
click at [611, 391] on div at bounding box center [563, 346] width 95 height 95
radio input "true"
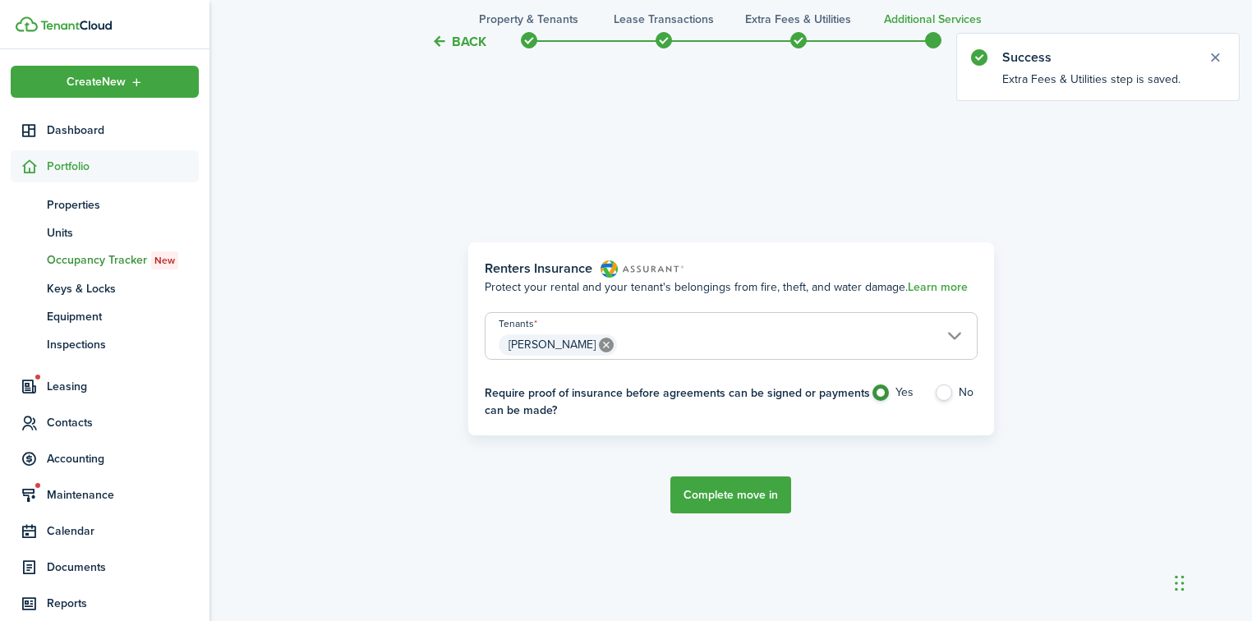
scroll to position [511, 0]
click at [947, 399] on label "No" at bounding box center [956, 394] width 44 height 25
radio input "false"
radio input "true"
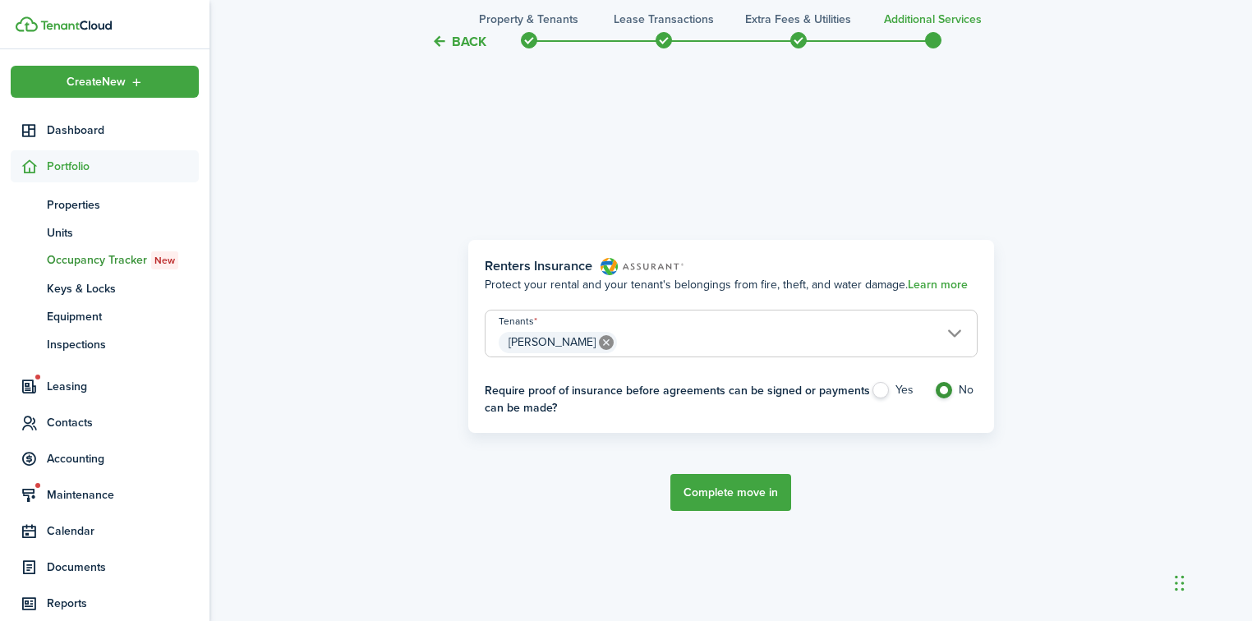
click at [791, 329] on span "[PERSON_NAME]" at bounding box center [731, 343] width 491 height 28
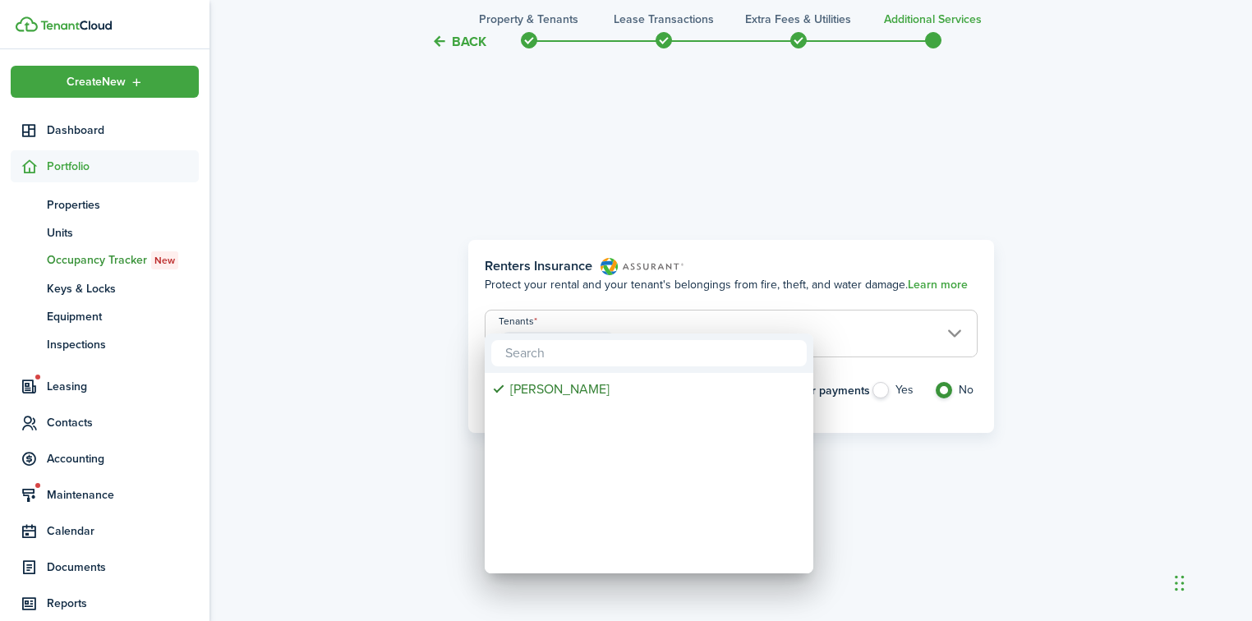
click at [1071, 481] on div at bounding box center [626, 311] width 1515 height 884
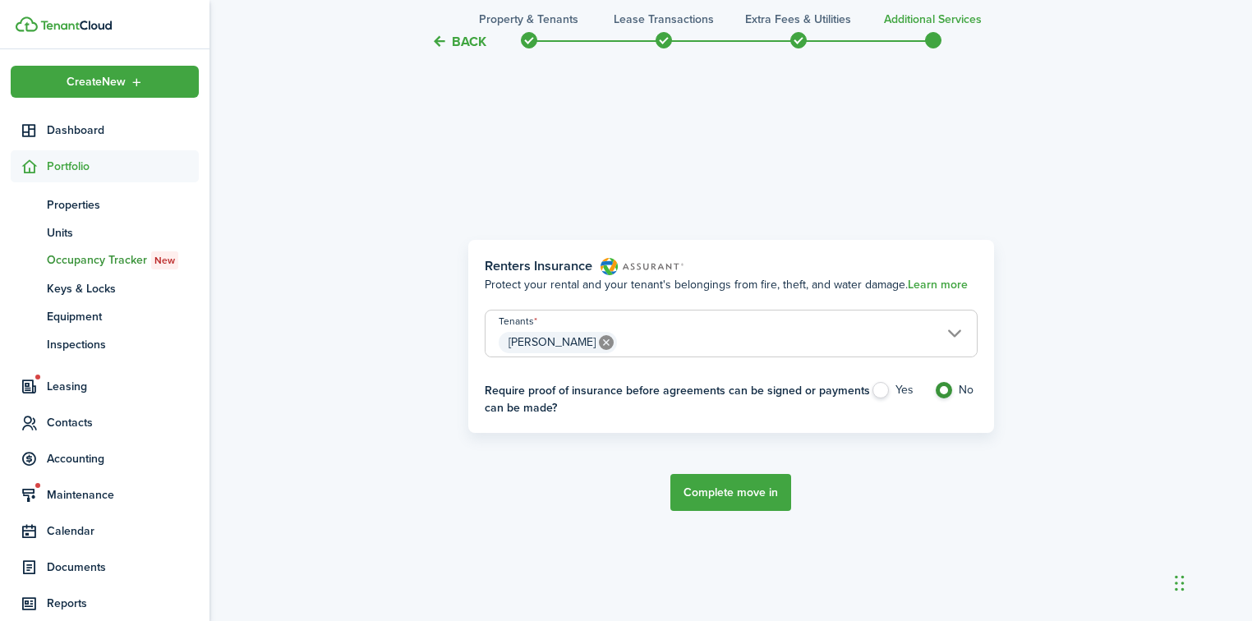
click at [878, 389] on label "Yes" at bounding box center [894, 394] width 47 height 25
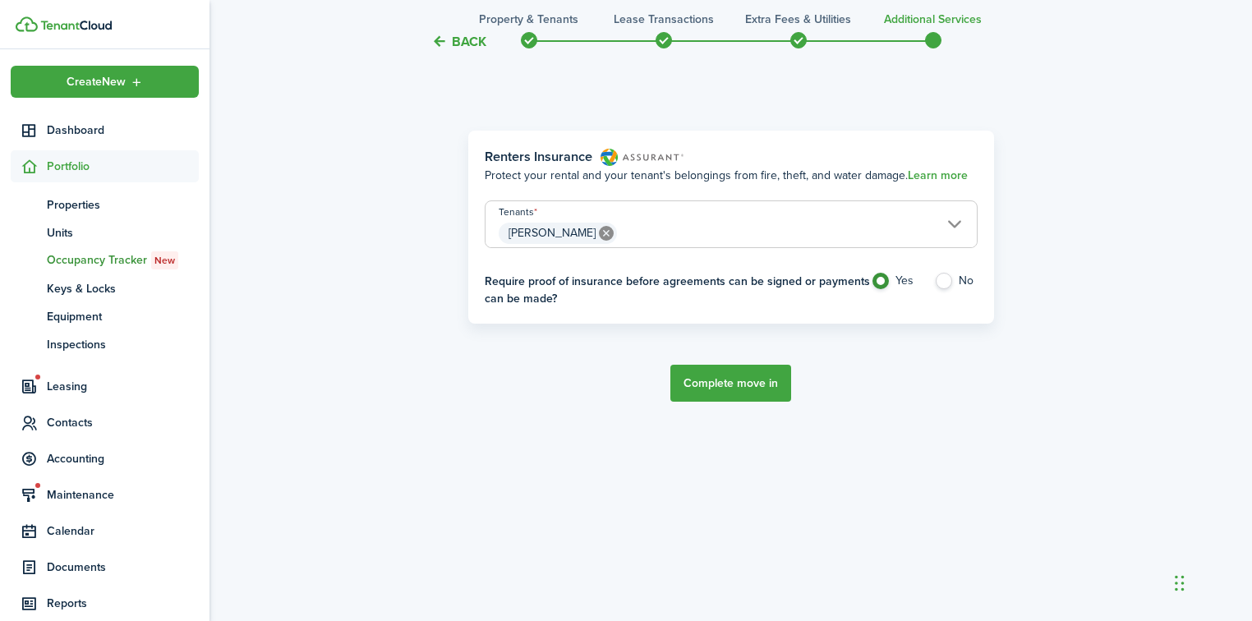
scroll to position [621, 0]
click at [935, 284] on label "No" at bounding box center [956, 284] width 44 height 25
radio input "false"
radio input "true"
click at [747, 379] on button "Complete move in" at bounding box center [731, 382] width 121 height 37
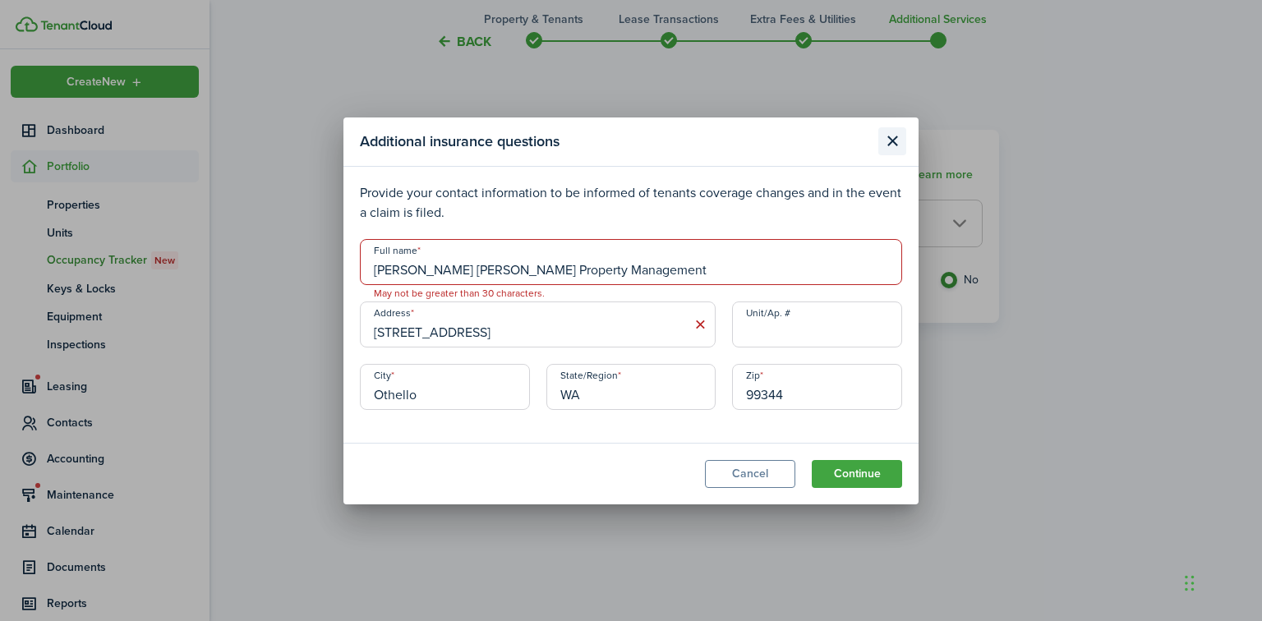
click at [885, 145] on button "Close modal" at bounding box center [892, 141] width 28 height 28
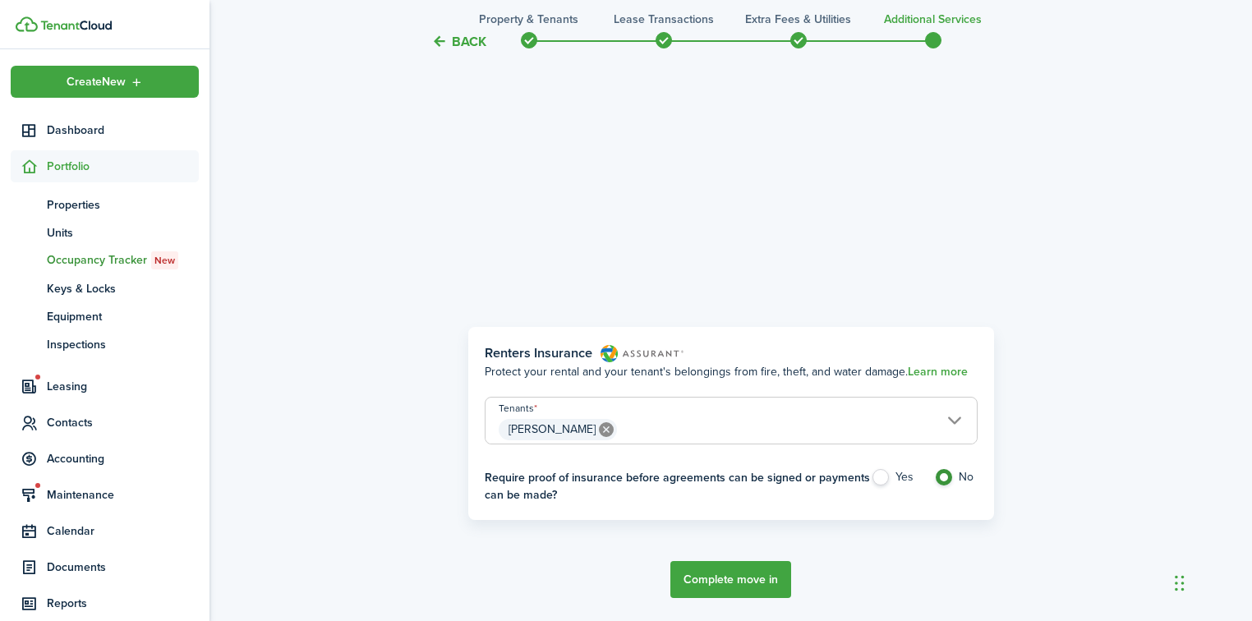
scroll to position [95, 0]
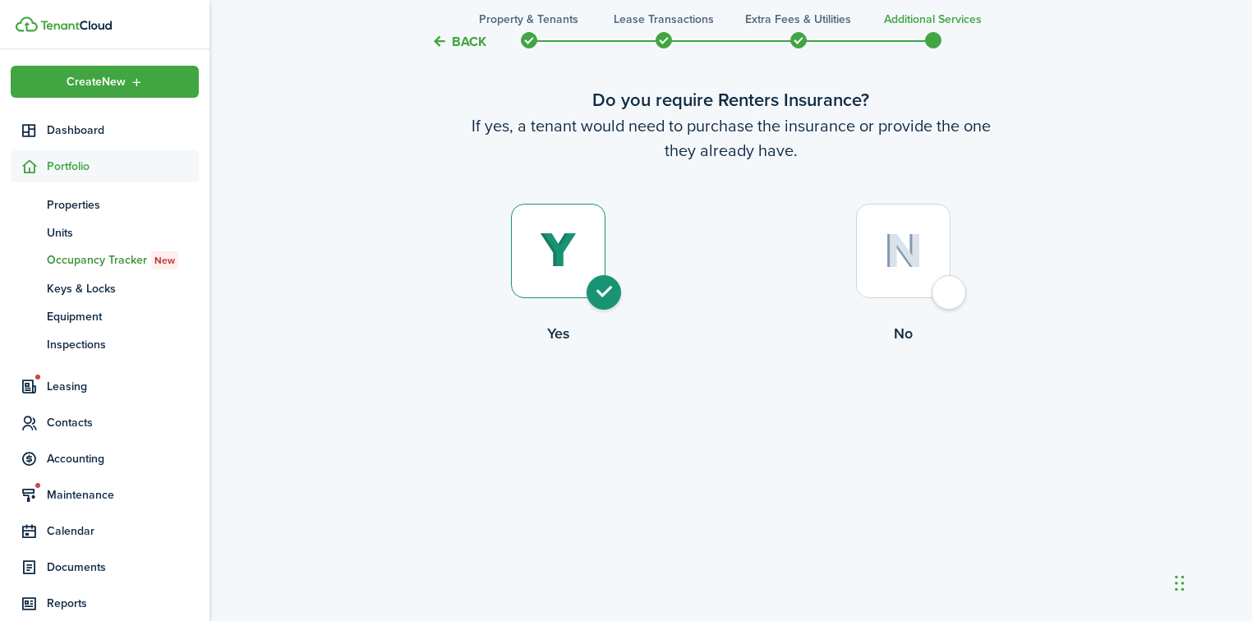
click at [941, 294] on div at bounding box center [903, 251] width 95 height 95
radio input "false"
radio input "true"
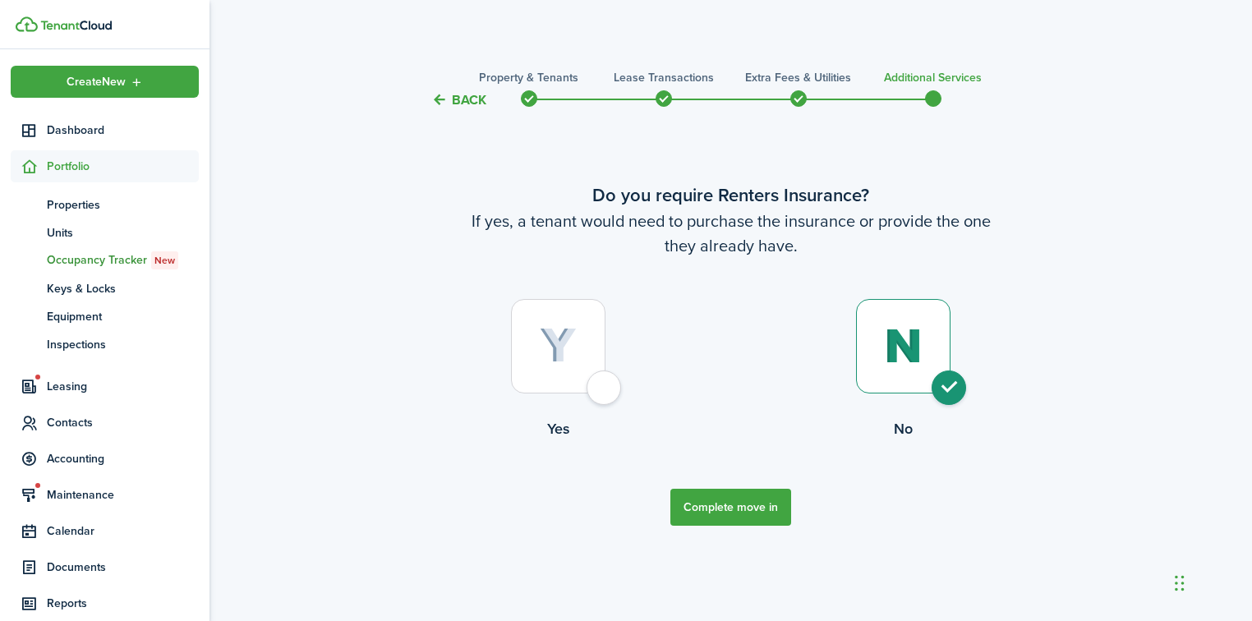
scroll to position [0, 0]
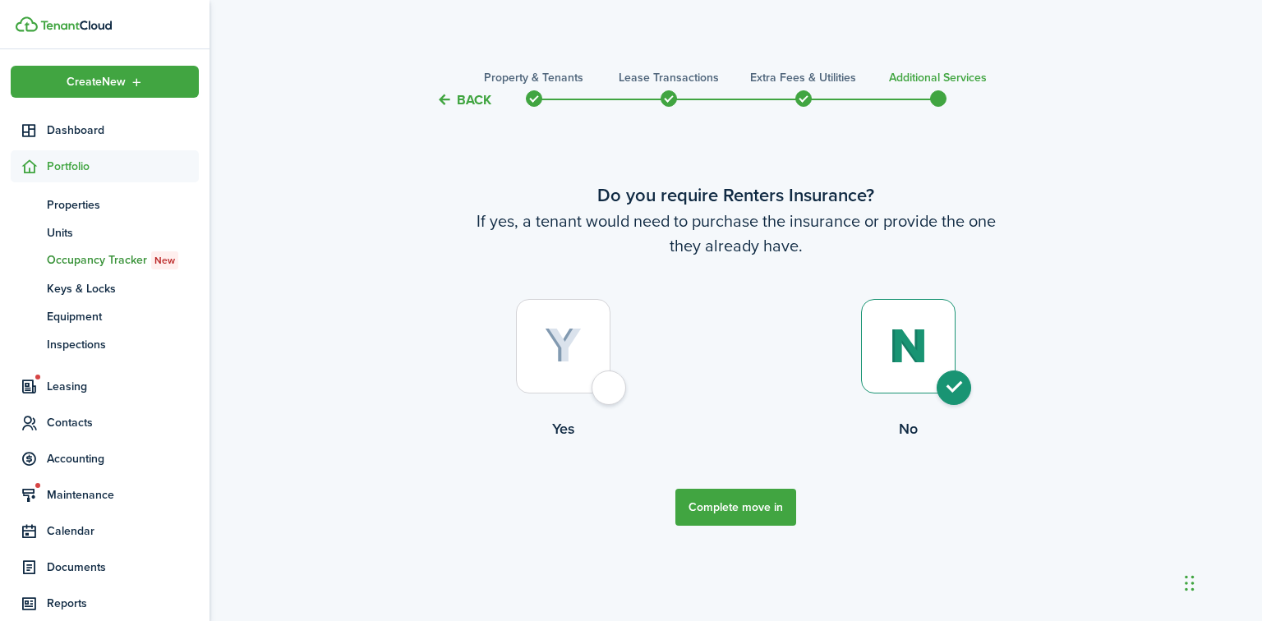
click at [763, 516] on button "Complete move in" at bounding box center [735, 507] width 121 height 37
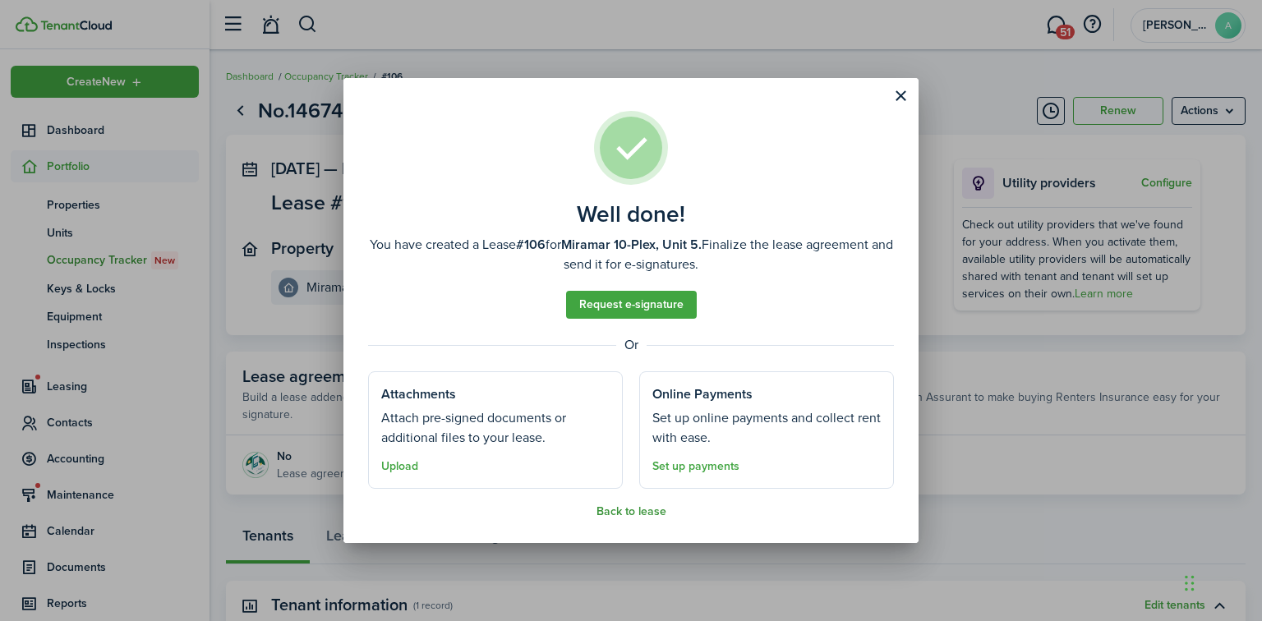
click at [615, 513] on button "Back to lease" at bounding box center [632, 511] width 70 height 13
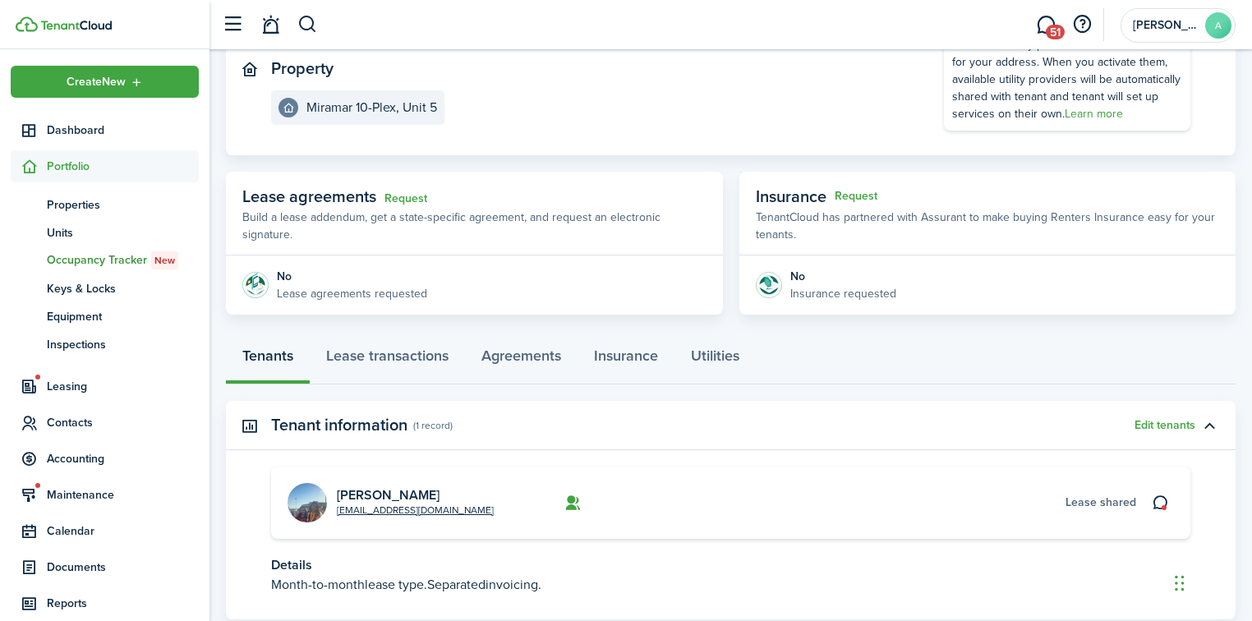
scroll to position [157, 0]
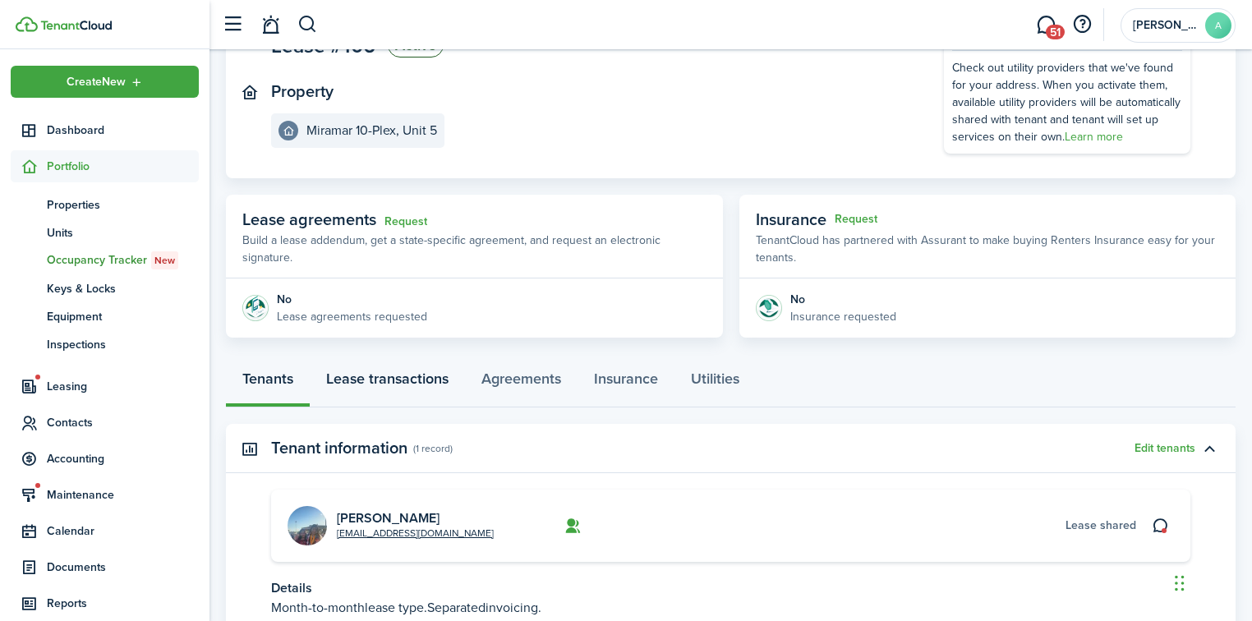
click at [413, 375] on link "Lease transactions" at bounding box center [387, 382] width 155 height 49
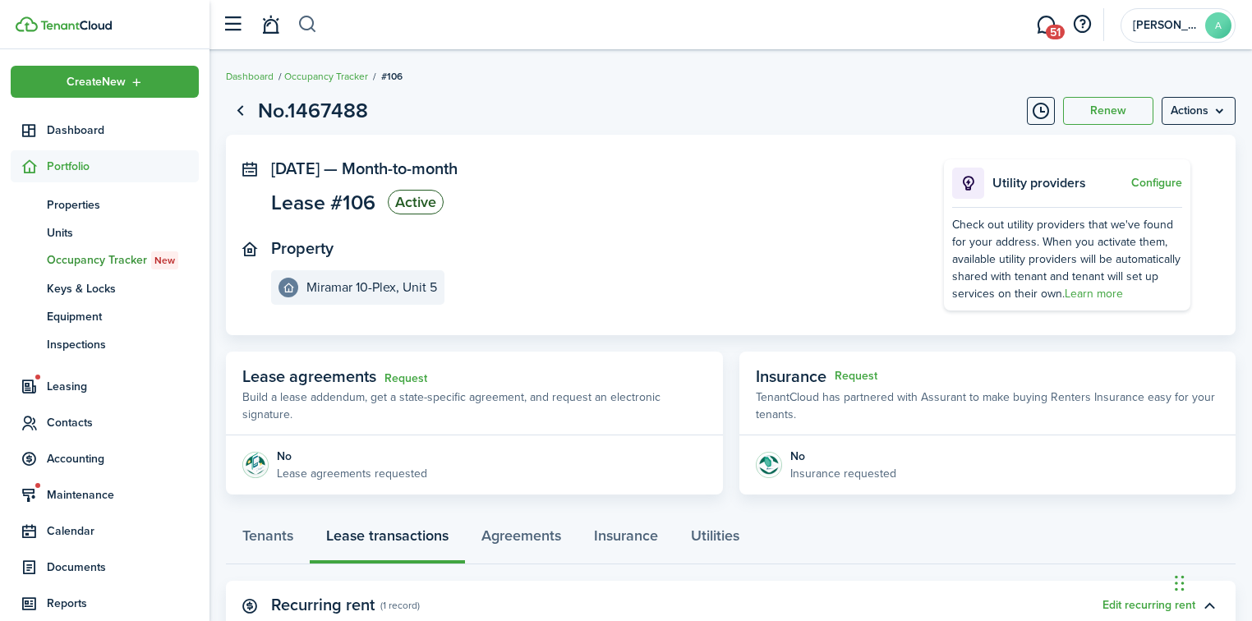
click at [311, 30] on button "button" at bounding box center [307, 25] width 21 height 28
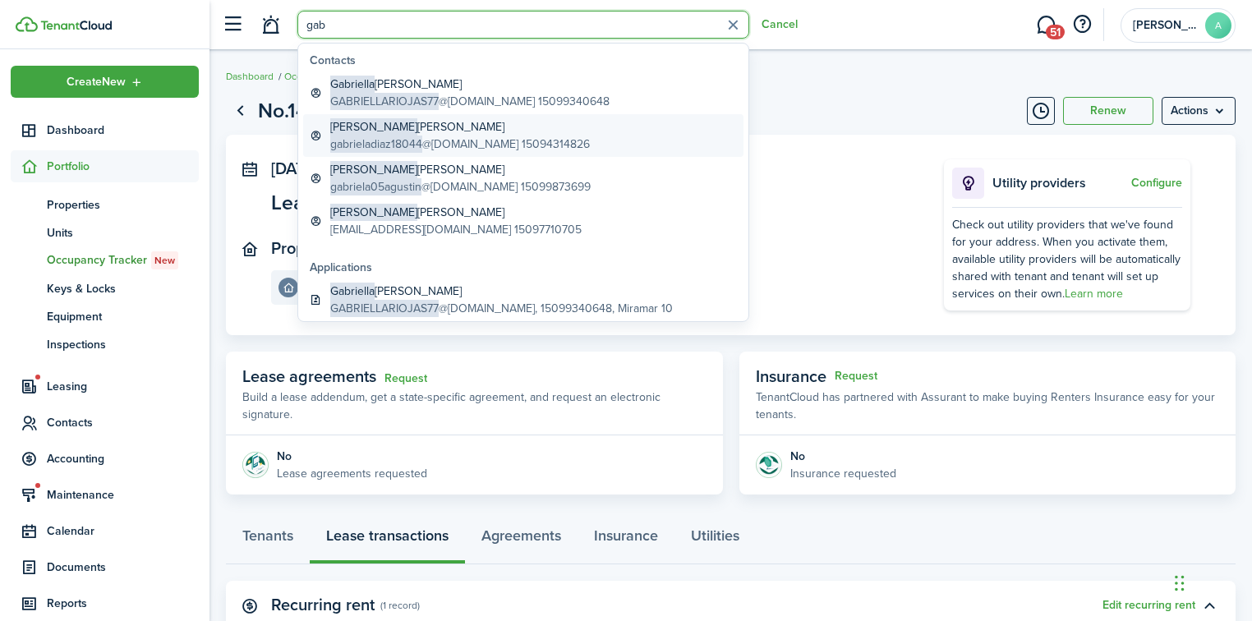
type input "gab"
click at [391, 133] on global-search-item-title "[PERSON_NAME]" at bounding box center [460, 126] width 260 height 17
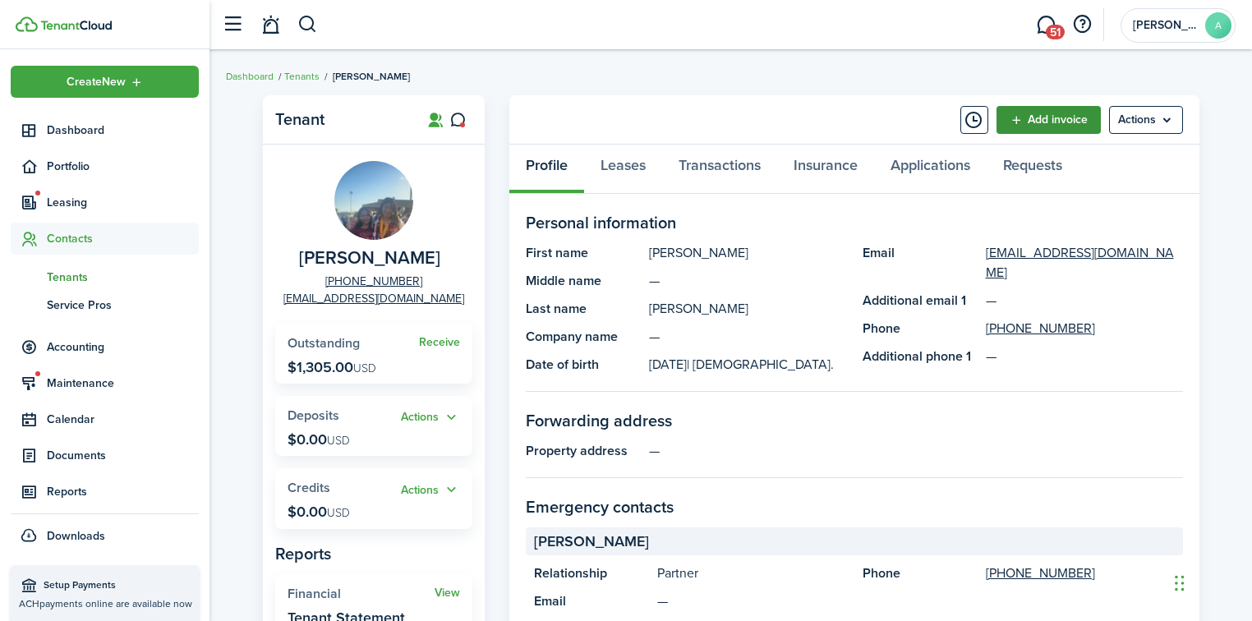
click at [1053, 118] on link "Add invoice" at bounding box center [1049, 120] width 104 height 28
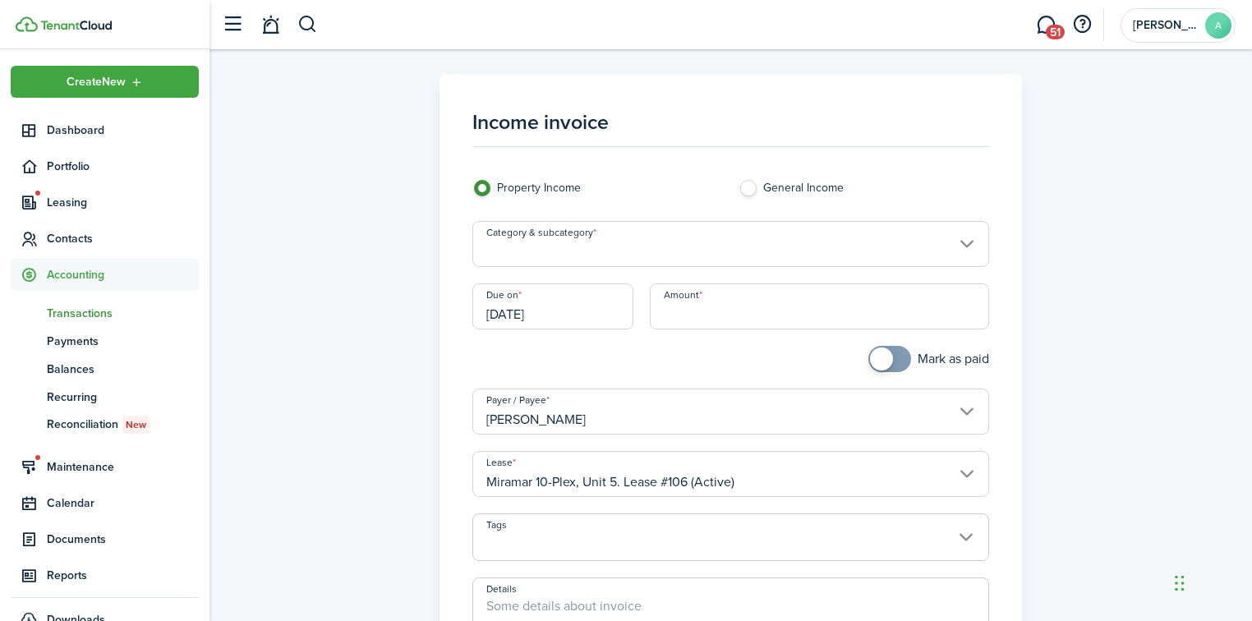
click at [591, 270] on div "Category & subcategory" at bounding box center [730, 252] width 533 height 62
click at [605, 247] on input "Category & subcategory" at bounding box center [731, 244] width 517 height 46
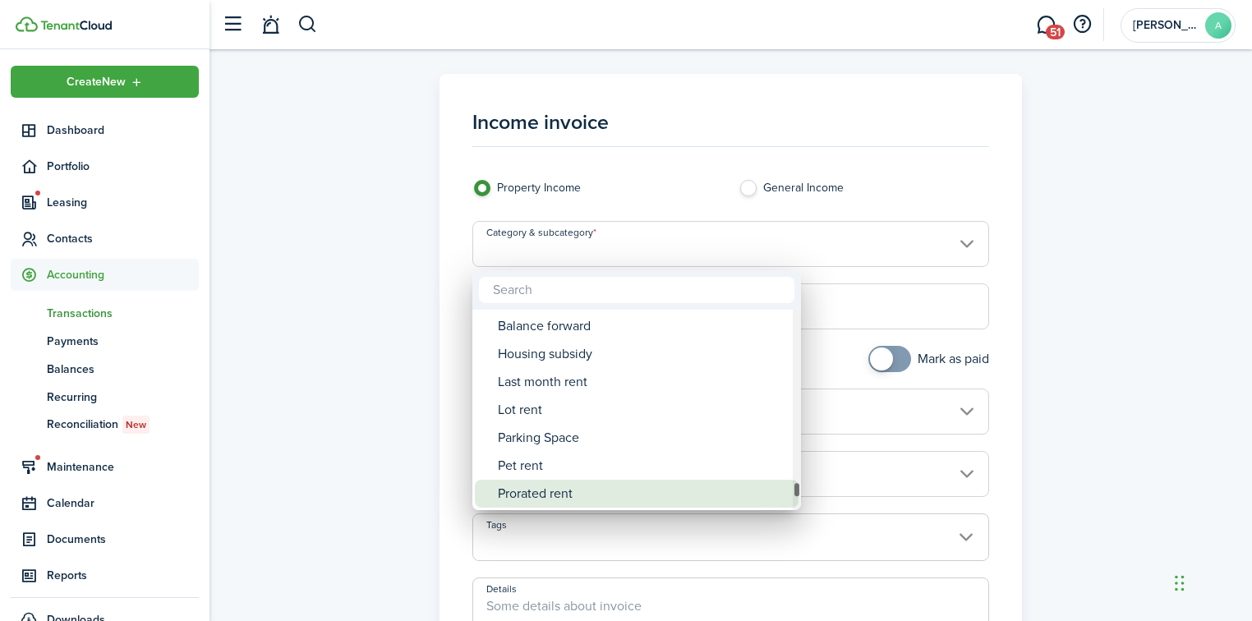
click at [574, 498] on div "Prorated rent" at bounding box center [643, 494] width 291 height 28
type input "Rent / Prorated rent"
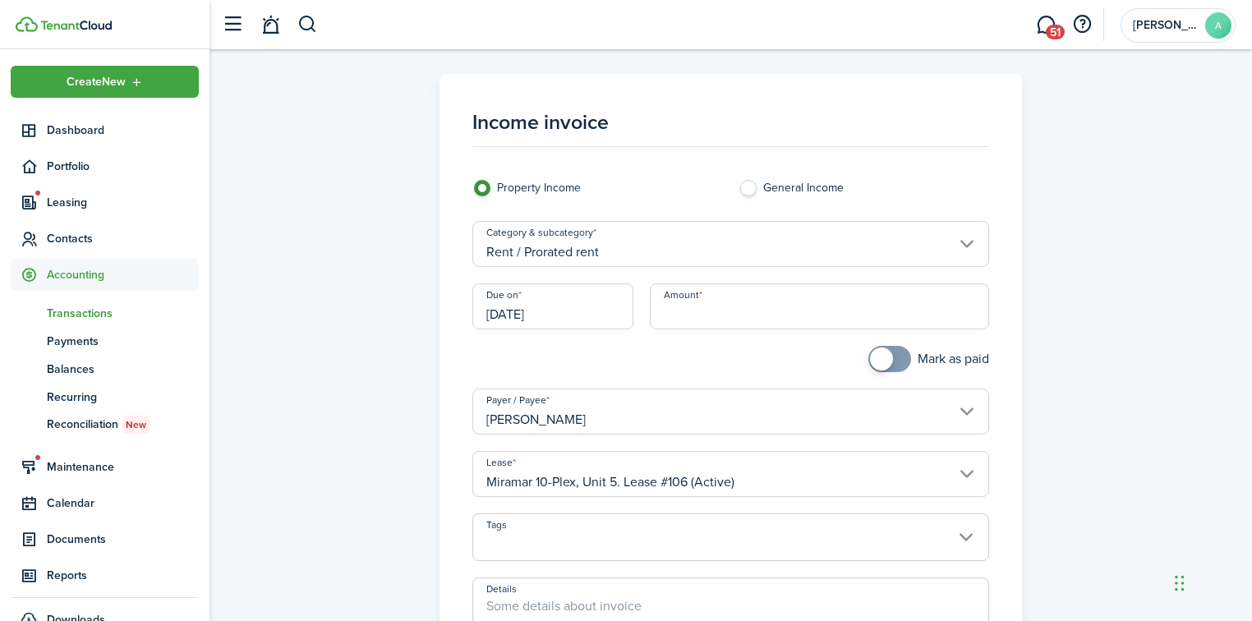
click at [680, 303] on input "Amount" at bounding box center [819, 307] width 339 height 46
click at [738, 332] on div "Amount Required field" at bounding box center [819, 315] width 355 height 62
click at [758, 309] on input "Amount" at bounding box center [819, 307] width 339 height 46
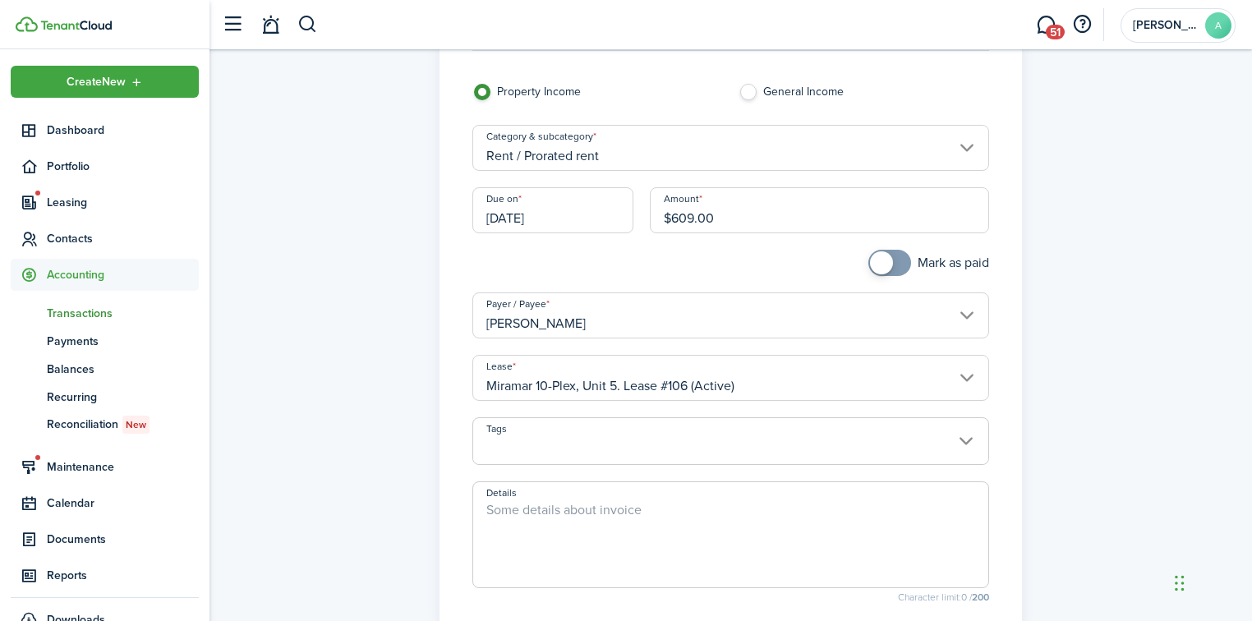
scroll to position [131, 0]
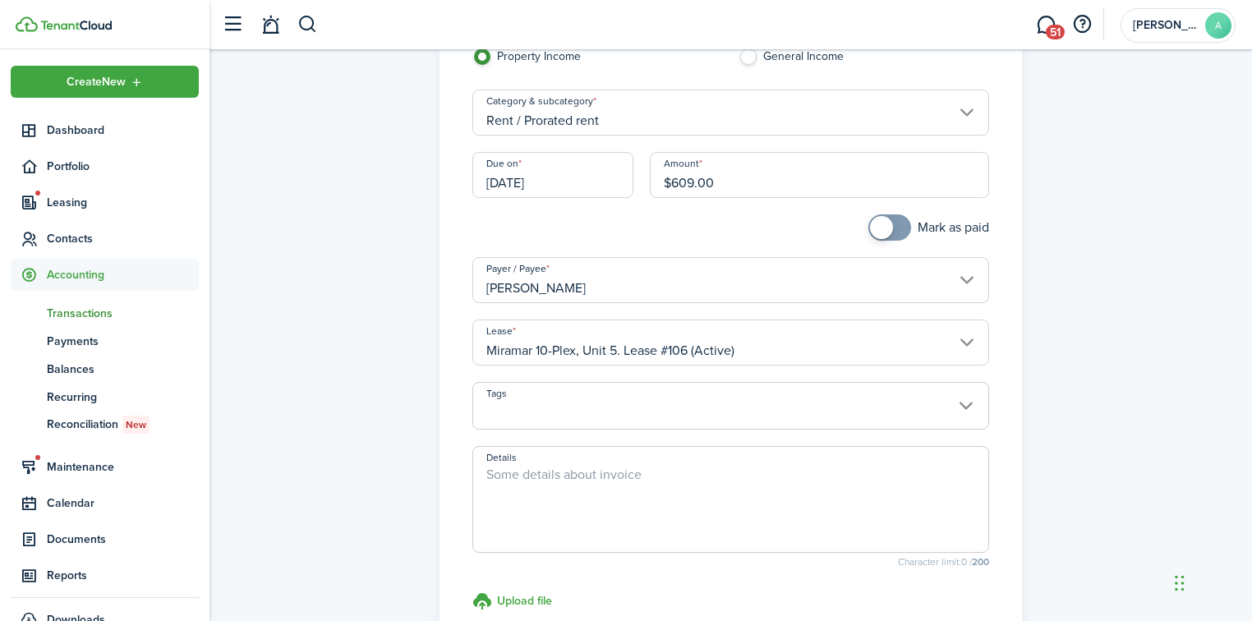
type input "$609.00"
click at [640, 419] on span at bounding box center [730, 415] width 515 height 28
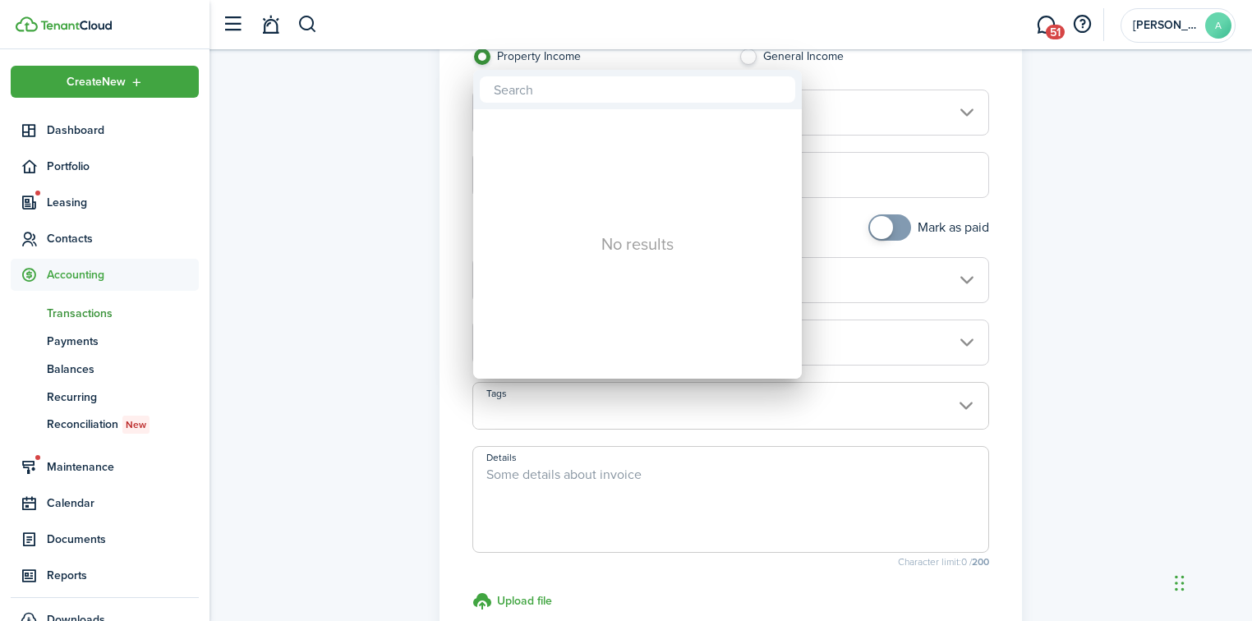
click at [419, 376] on div at bounding box center [626, 311] width 1515 height 884
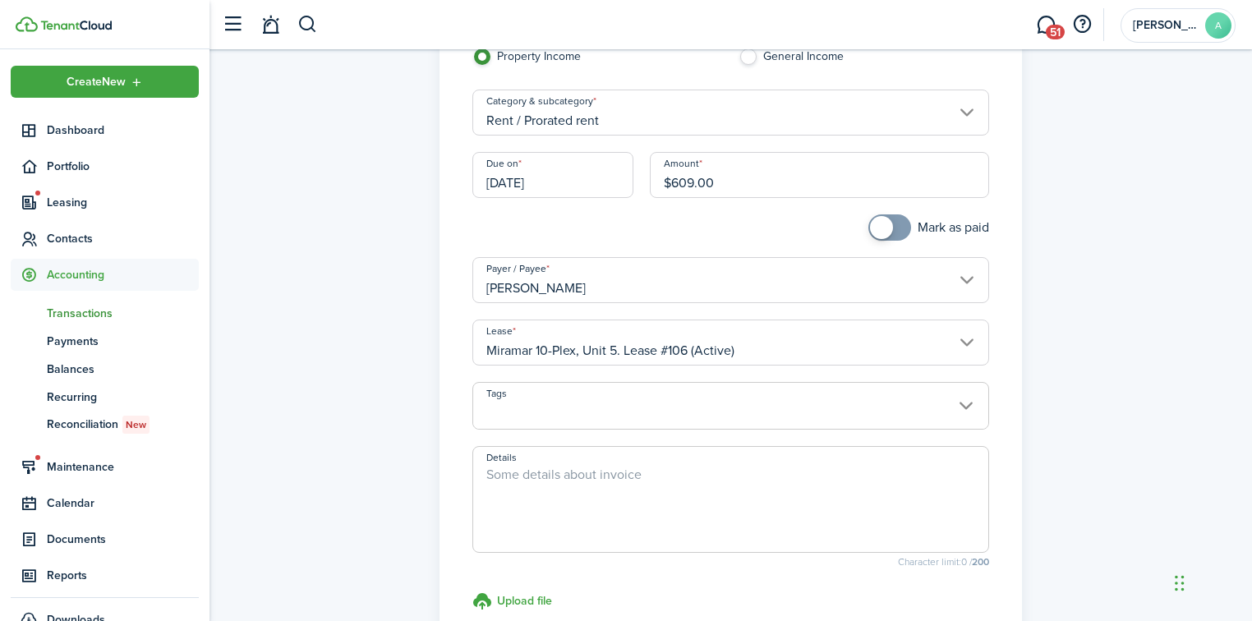
click at [671, 477] on textarea "Details" at bounding box center [730, 504] width 515 height 79
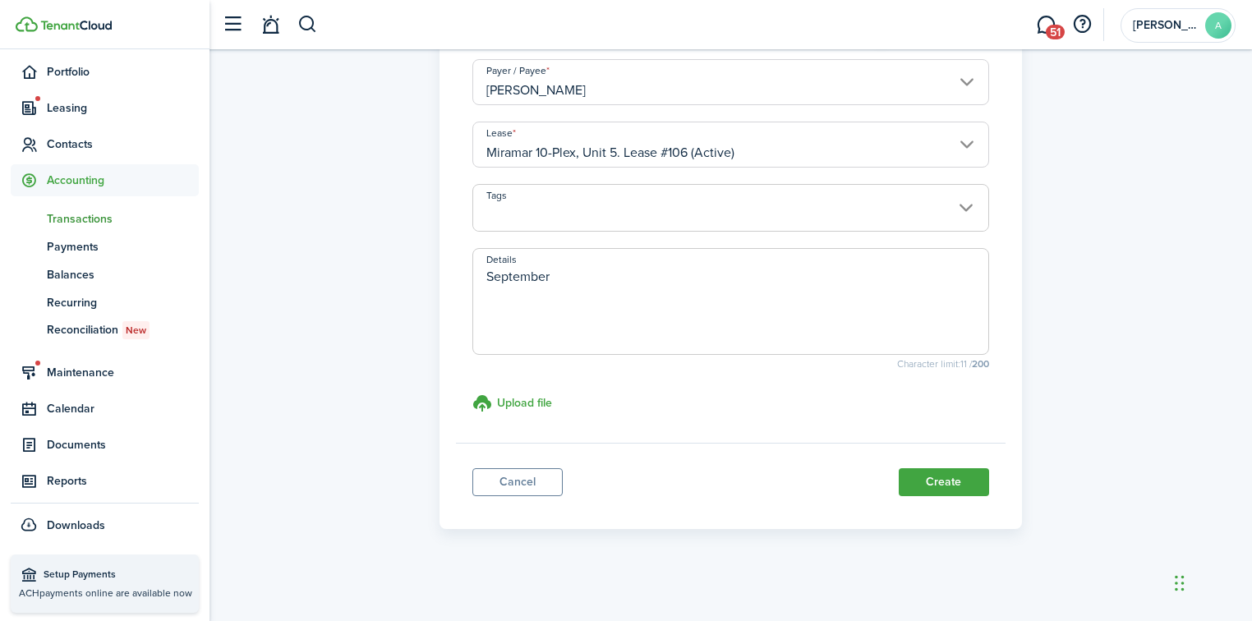
scroll to position [331, 0]
type textarea "September Pro Rated [DATE] - [DATE]"
click at [944, 486] on button "Create" at bounding box center [944, 481] width 90 height 28
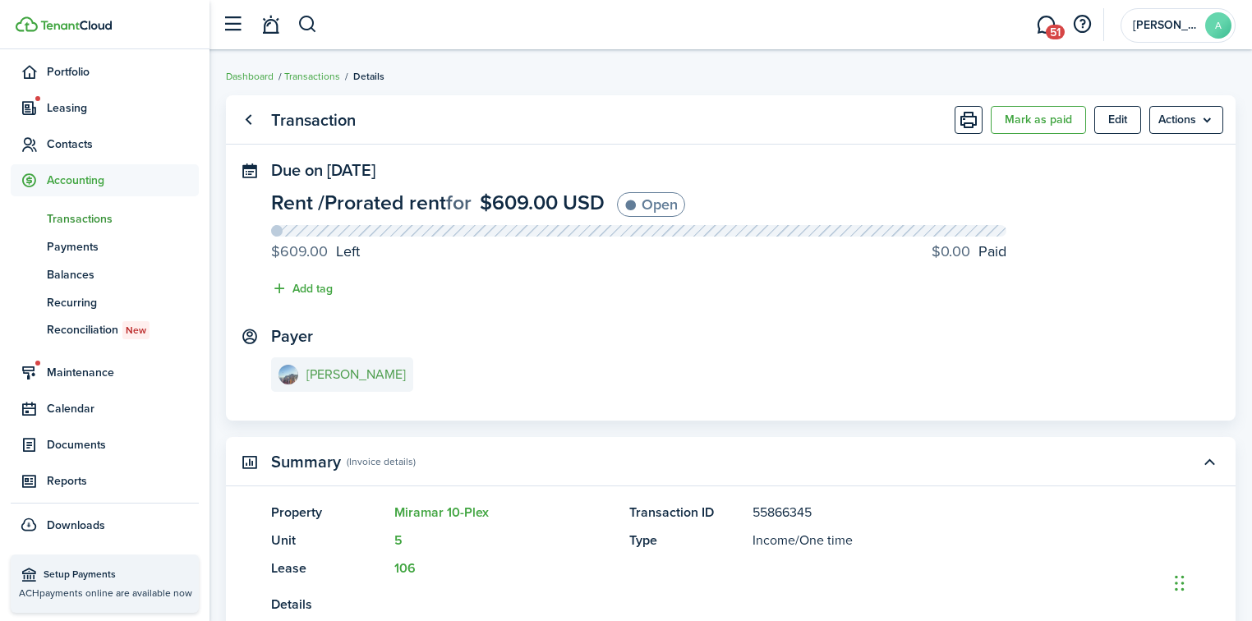
click at [320, 378] on e-details-info-title "[PERSON_NAME]" at bounding box center [356, 374] width 99 height 15
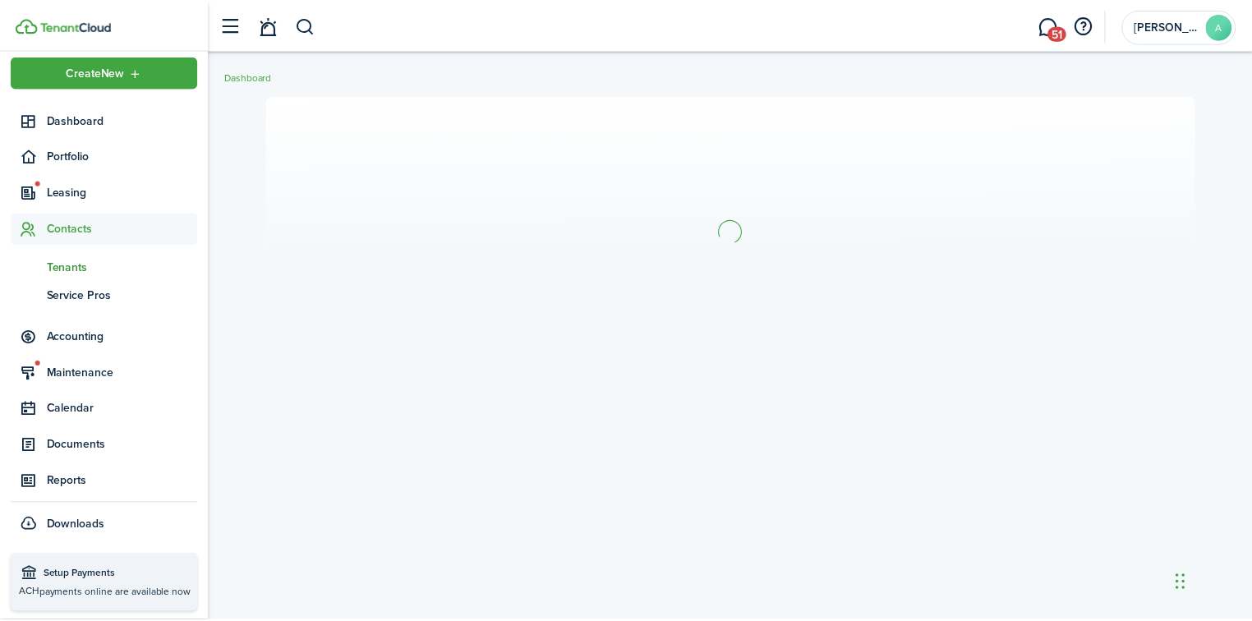
scroll to position [10, 0]
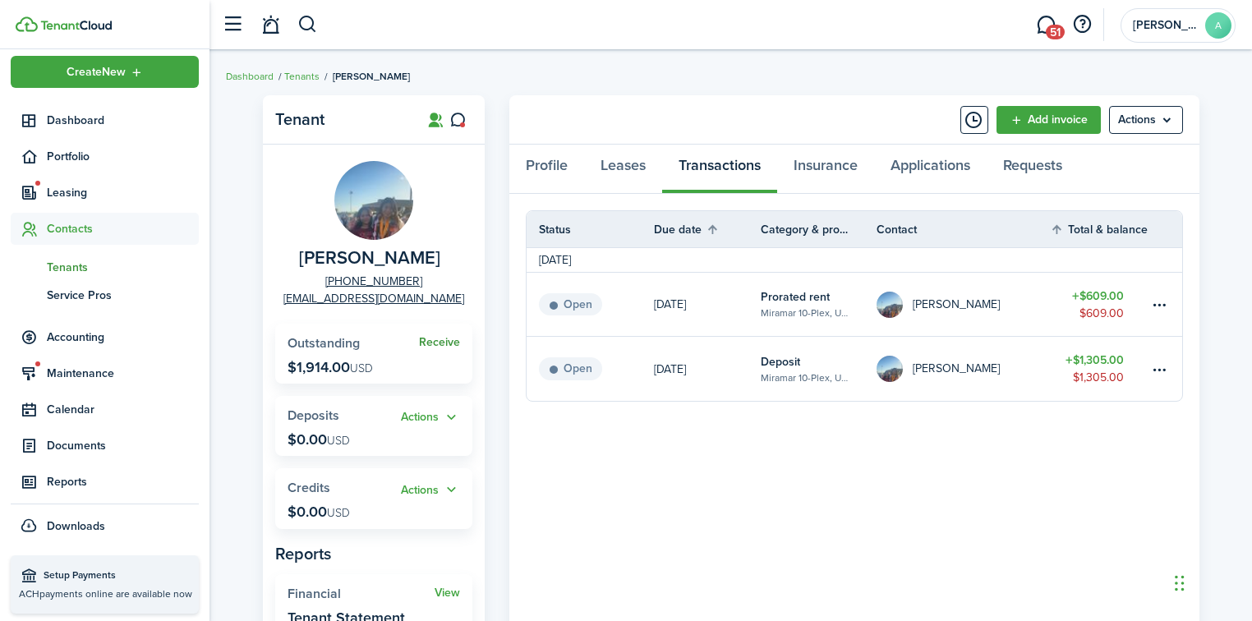
click at [443, 339] on link "Receive" at bounding box center [439, 342] width 41 height 13
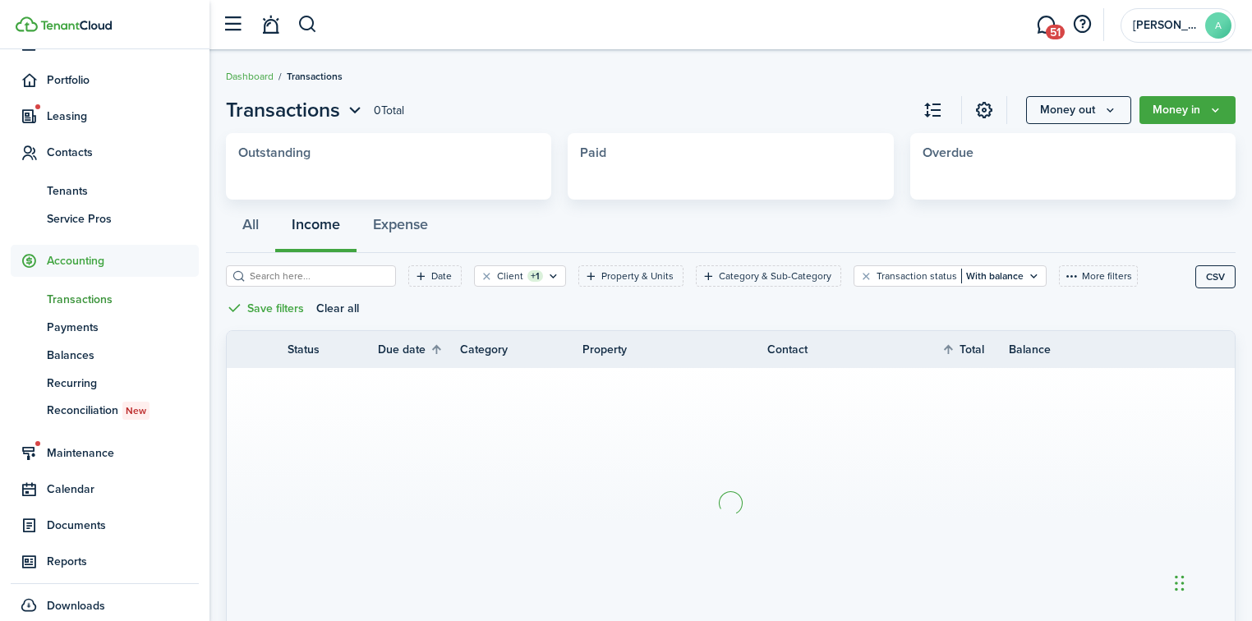
scroll to position [95, 0]
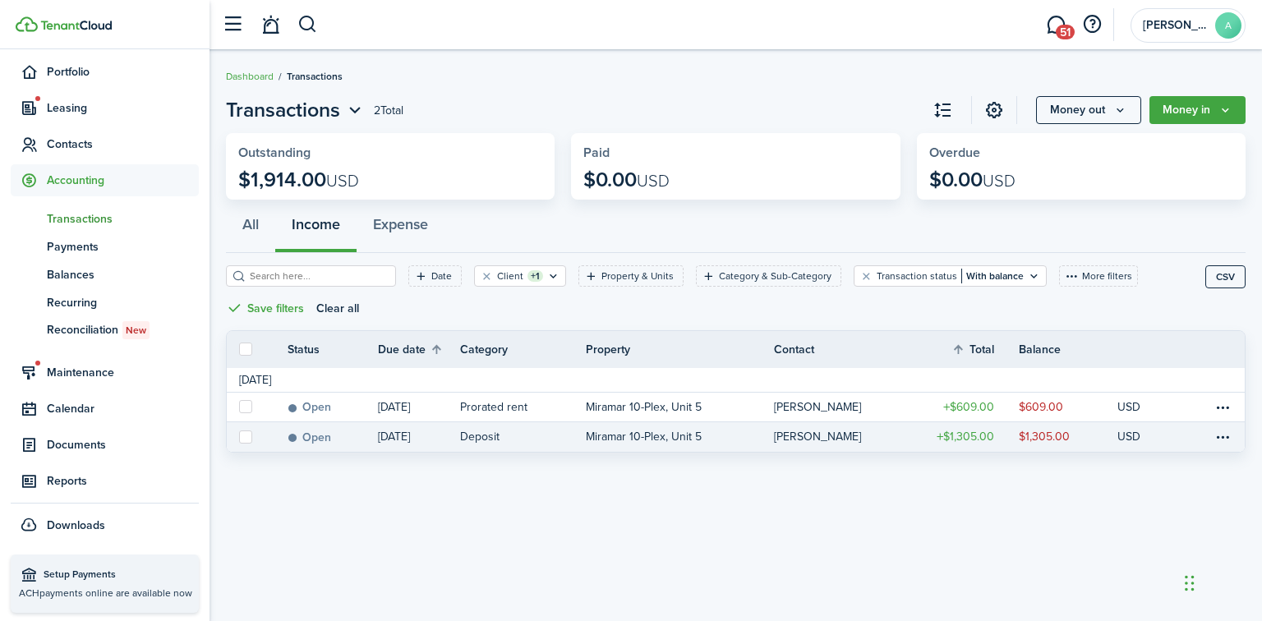
click at [240, 442] on label at bounding box center [245, 437] width 13 height 13
click at [239, 437] on input "checkbox" at bounding box center [238, 436] width 1 height 1
checkbox input "true"
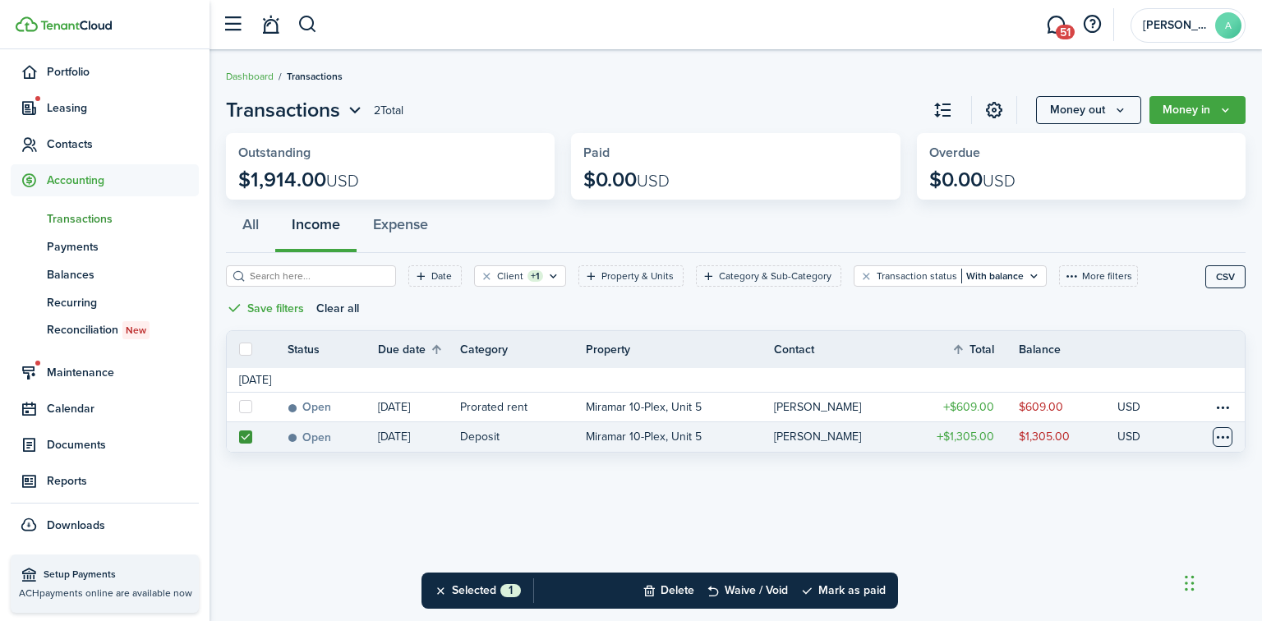
click at [1223, 440] on table-menu-btn-icon at bounding box center [1223, 437] width 20 height 20
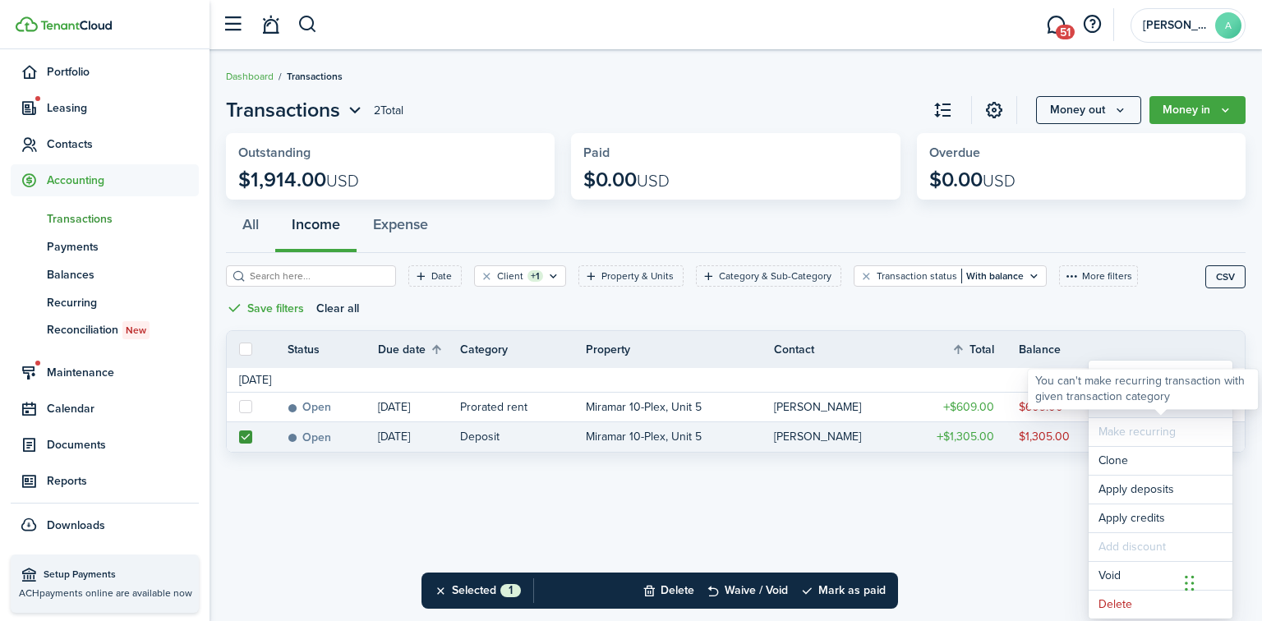
click at [1121, 409] on link "Mark as paid" at bounding box center [1161, 404] width 144 height 28
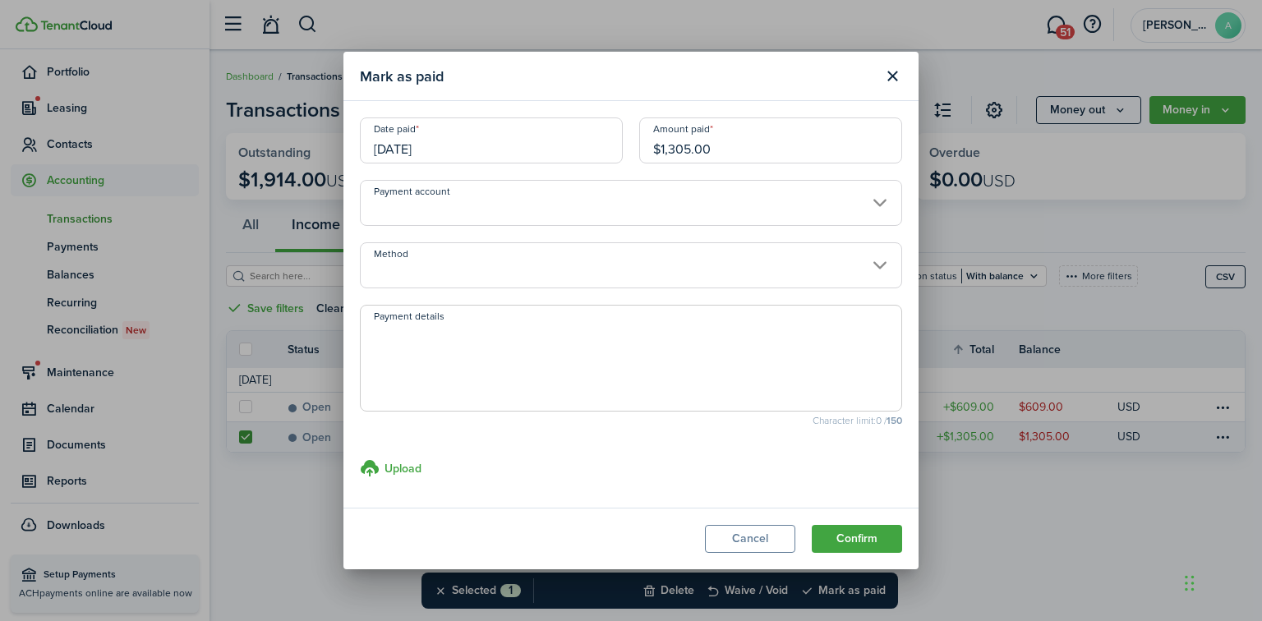
click at [454, 215] on input "Payment account" at bounding box center [631, 203] width 542 height 46
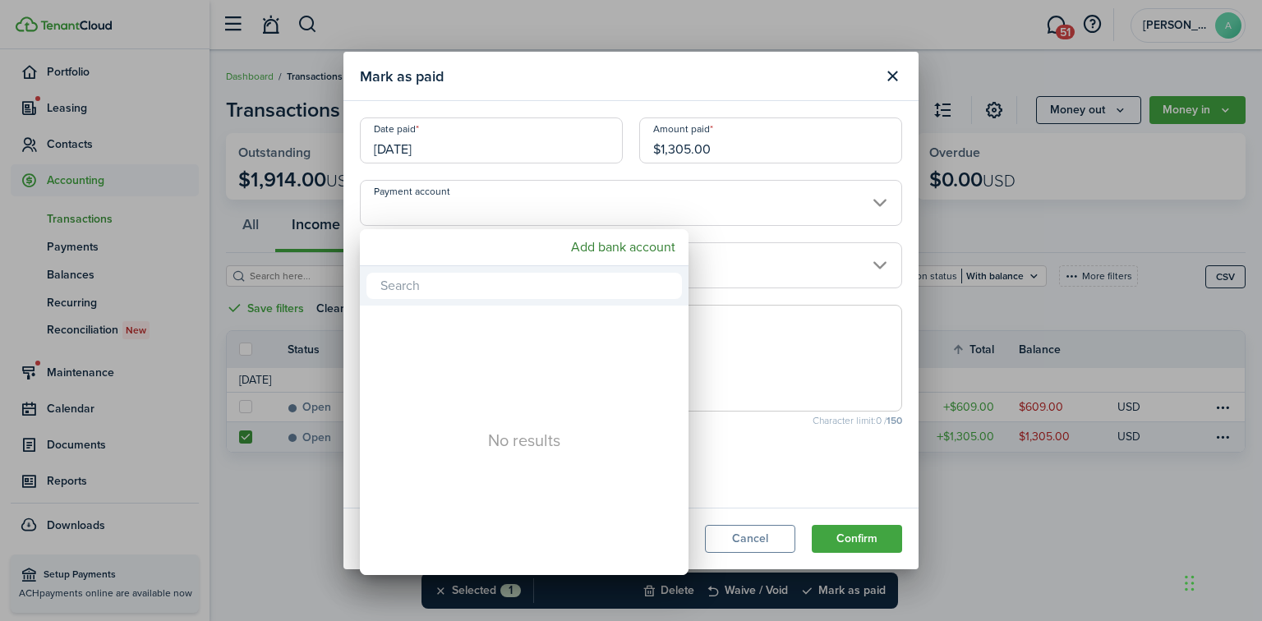
click at [473, 214] on div at bounding box center [631, 311] width 1525 height 884
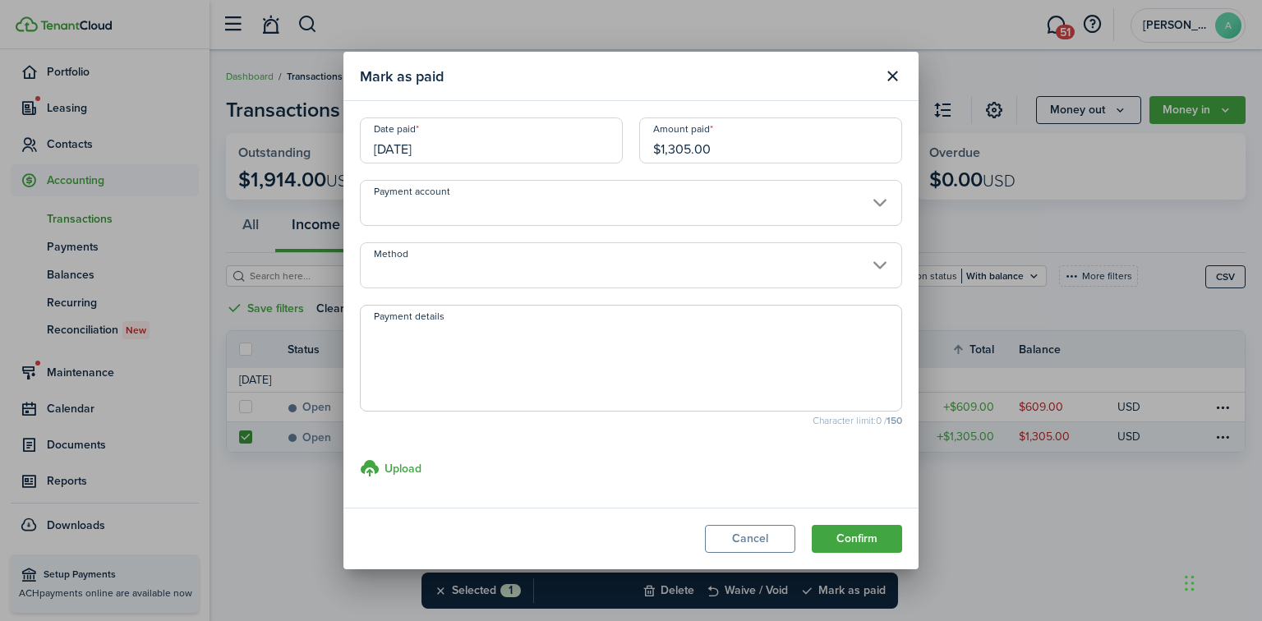
click at [812, 268] on input "Method" at bounding box center [631, 265] width 542 height 46
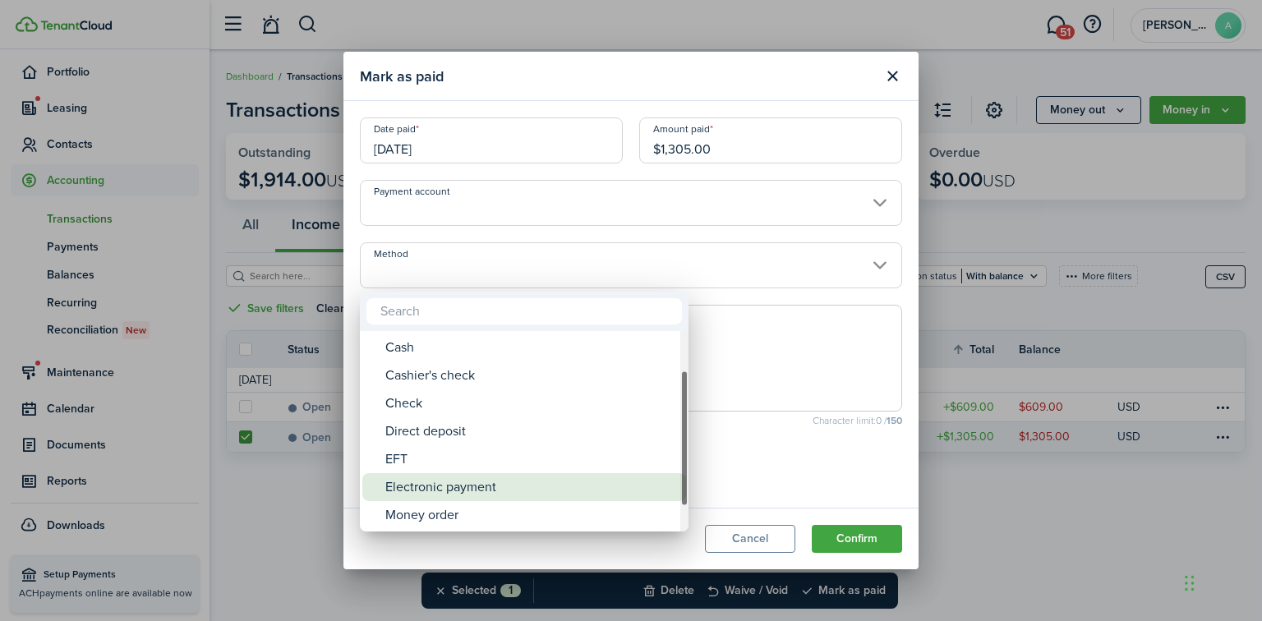
click at [468, 492] on div "Electronic payment" at bounding box center [530, 487] width 291 height 28
type input "Electronic payment"
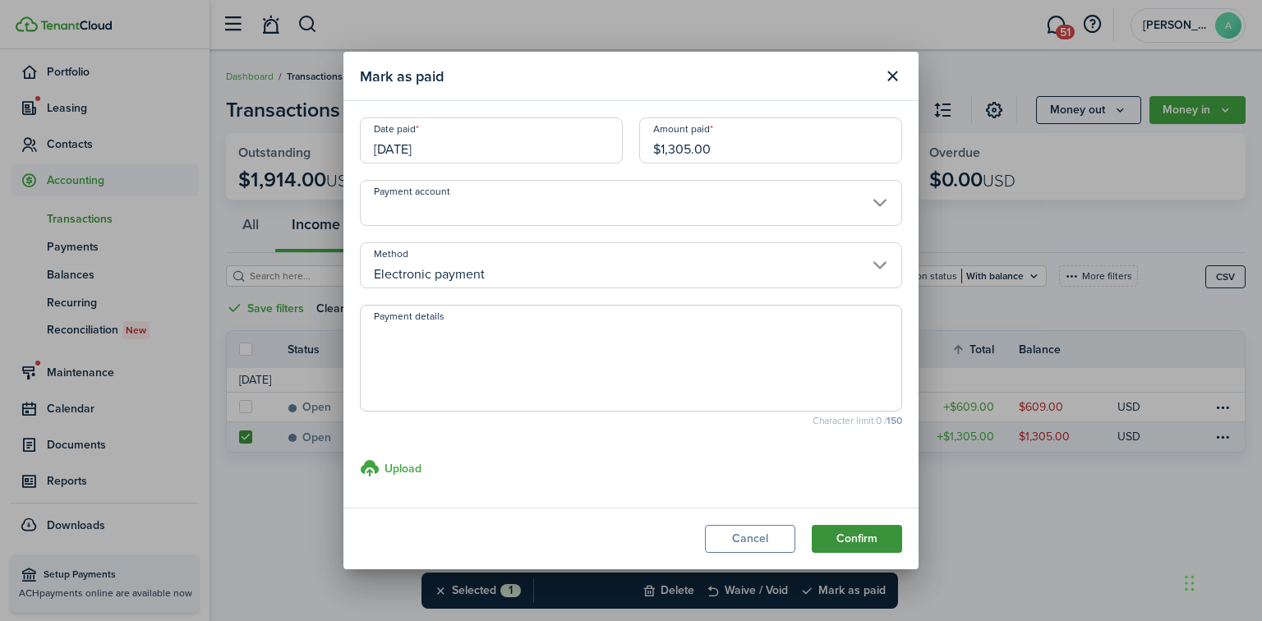
click at [872, 542] on button "Confirm" at bounding box center [857, 539] width 90 height 28
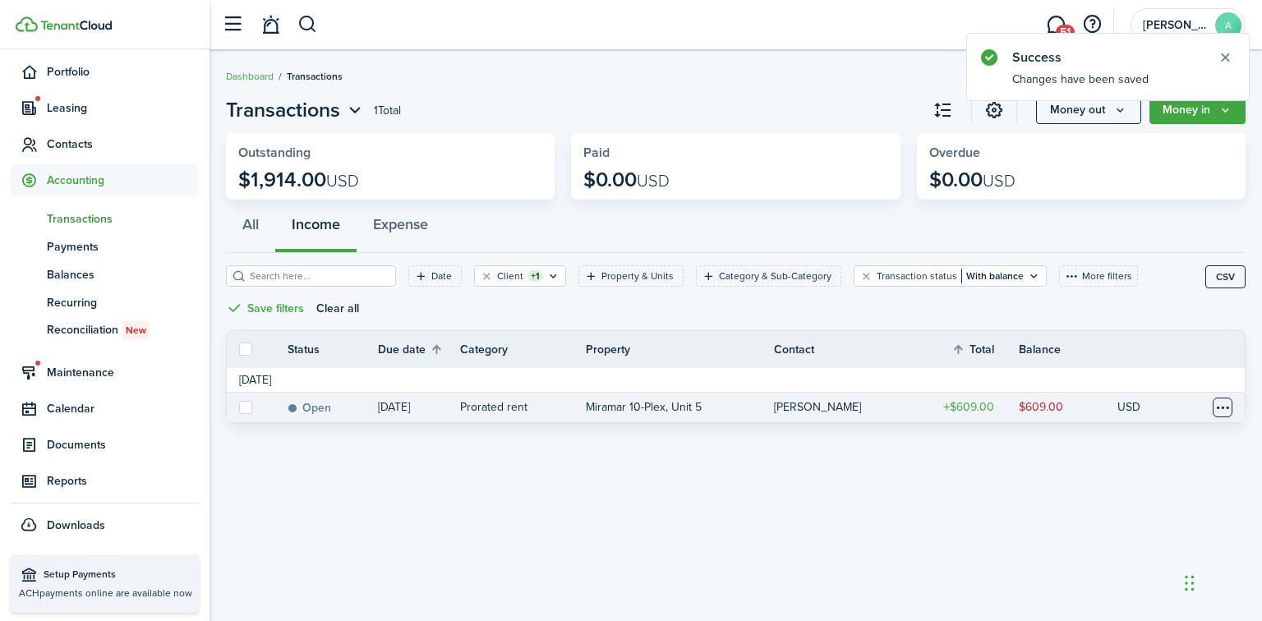
click at [1221, 402] on table-menu-btn-icon at bounding box center [1223, 408] width 20 height 20
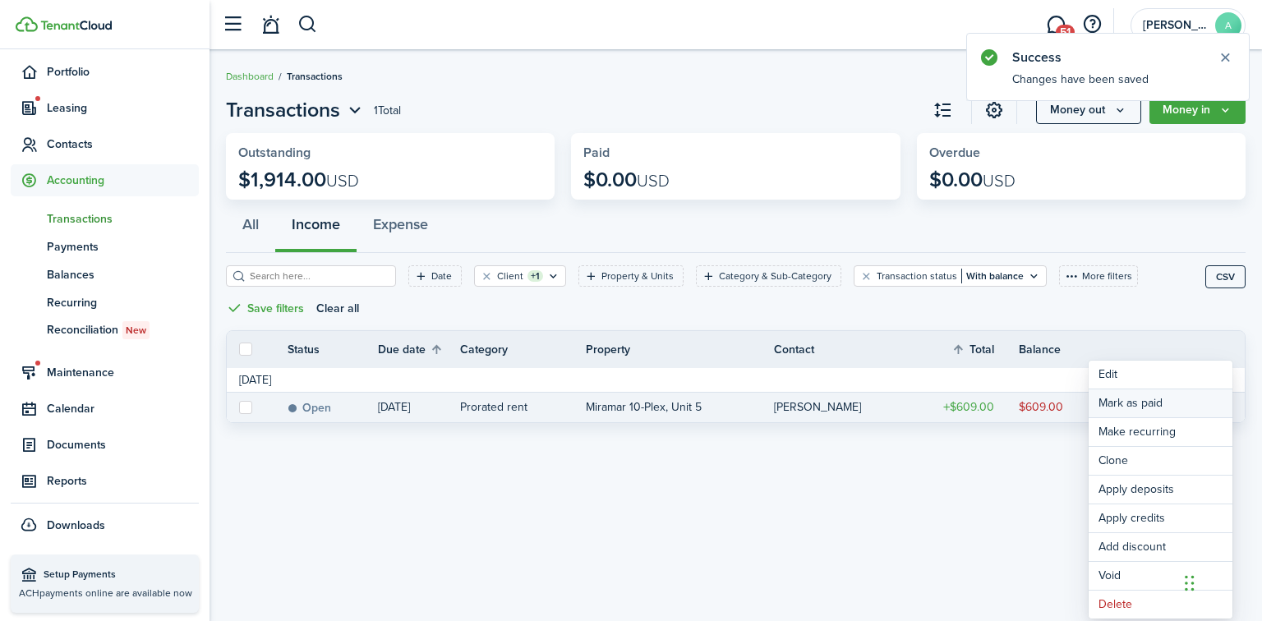
click at [1154, 407] on link "Mark as paid" at bounding box center [1161, 404] width 144 height 28
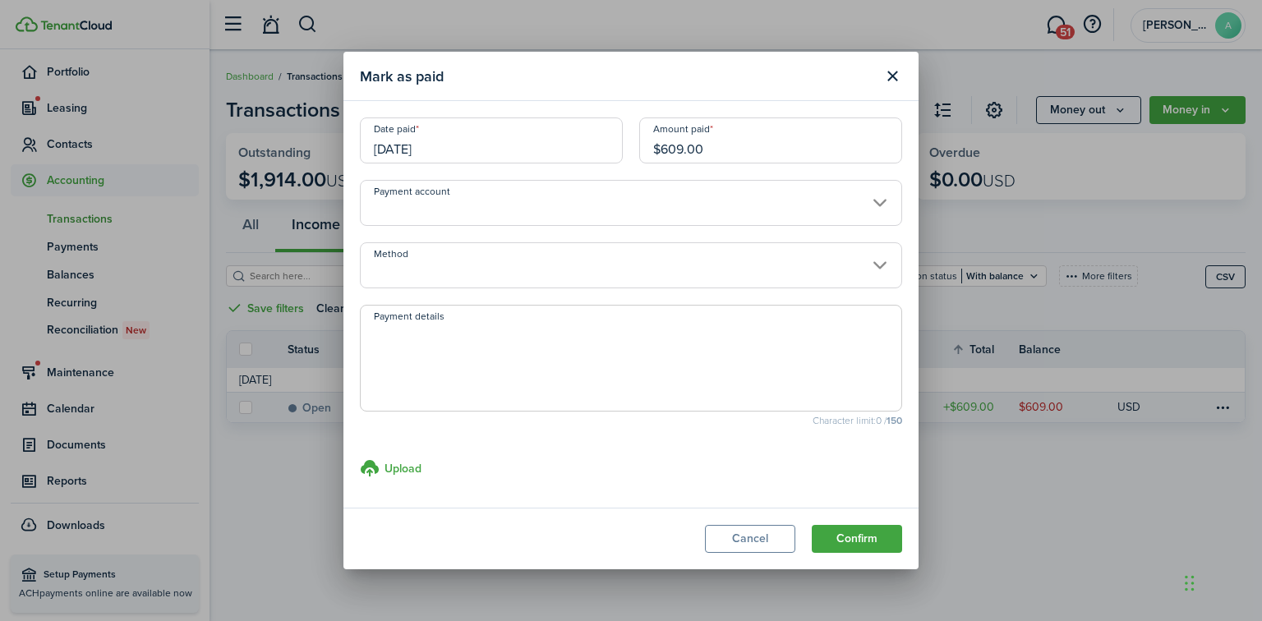
click at [580, 276] on input "Method" at bounding box center [631, 265] width 542 height 46
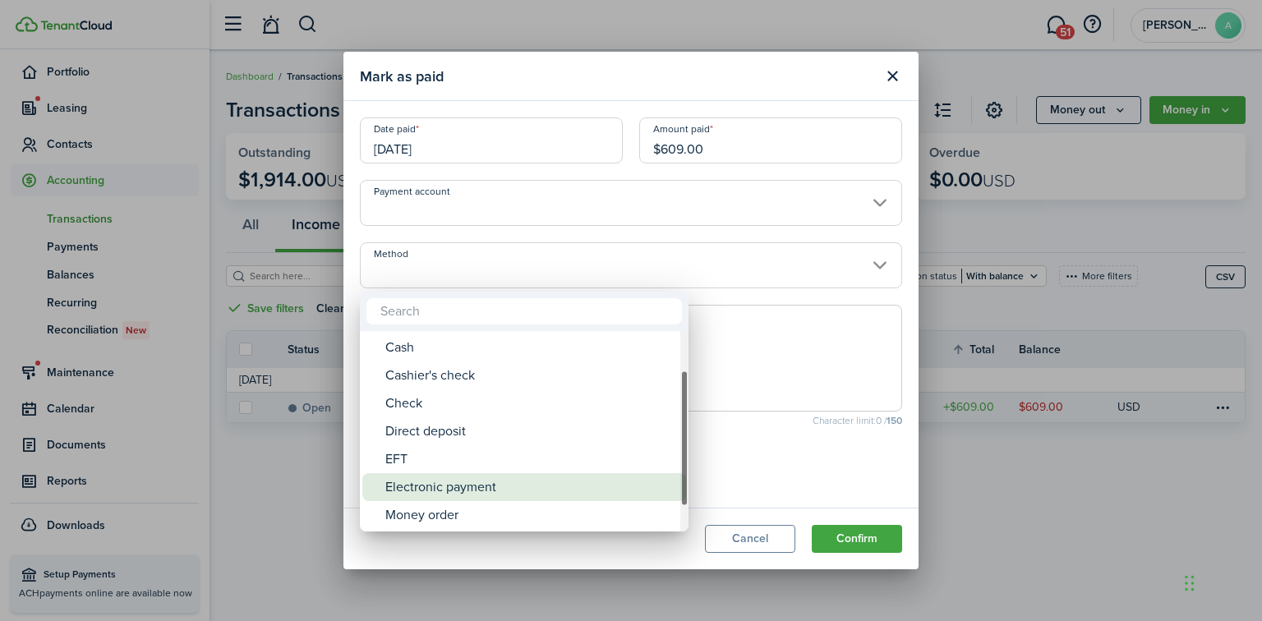
click at [490, 487] on div "Electronic payment" at bounding box center [530, 487] width 291 height 28
type input "Electronic payment"
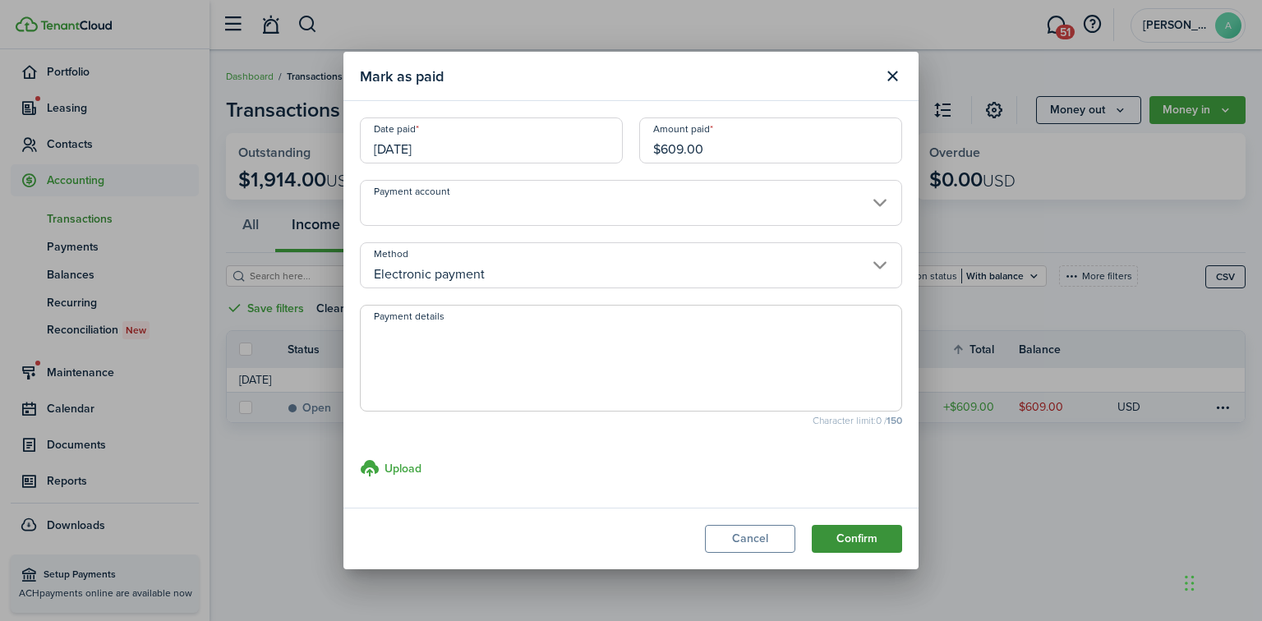
click at [838, 539] on button "Confirm" at bounding box center [857, 539] width 90 height 28
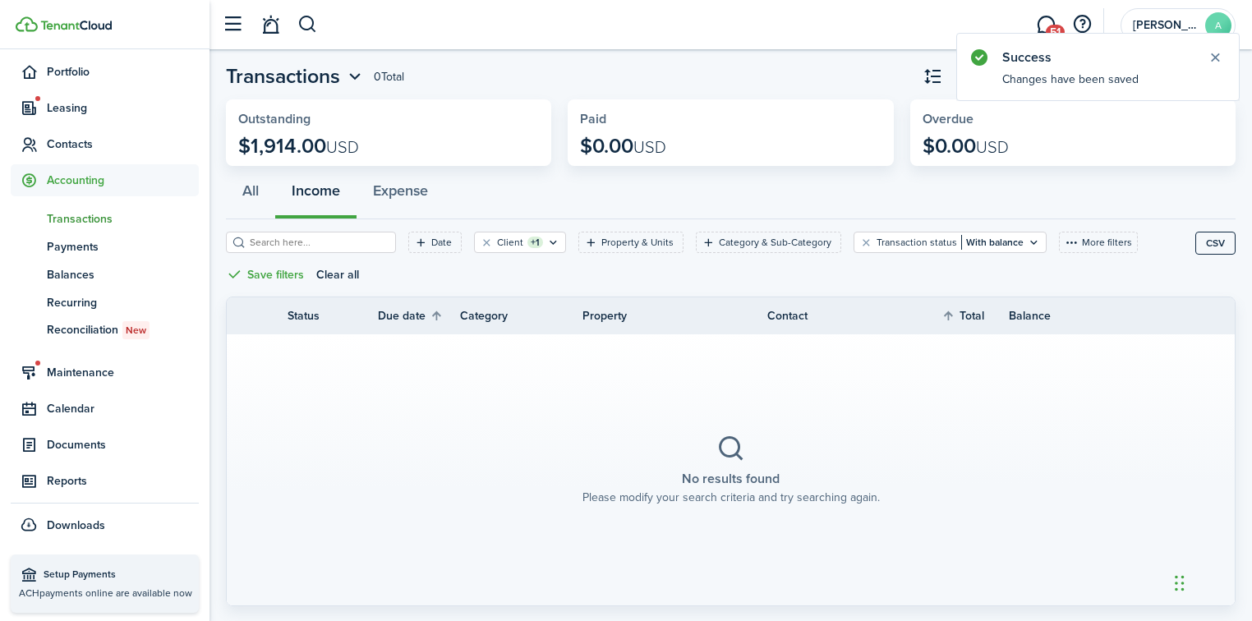
scroll to position [0, 0]
